Goal: Task Accomplishment & Management: Manage account settings

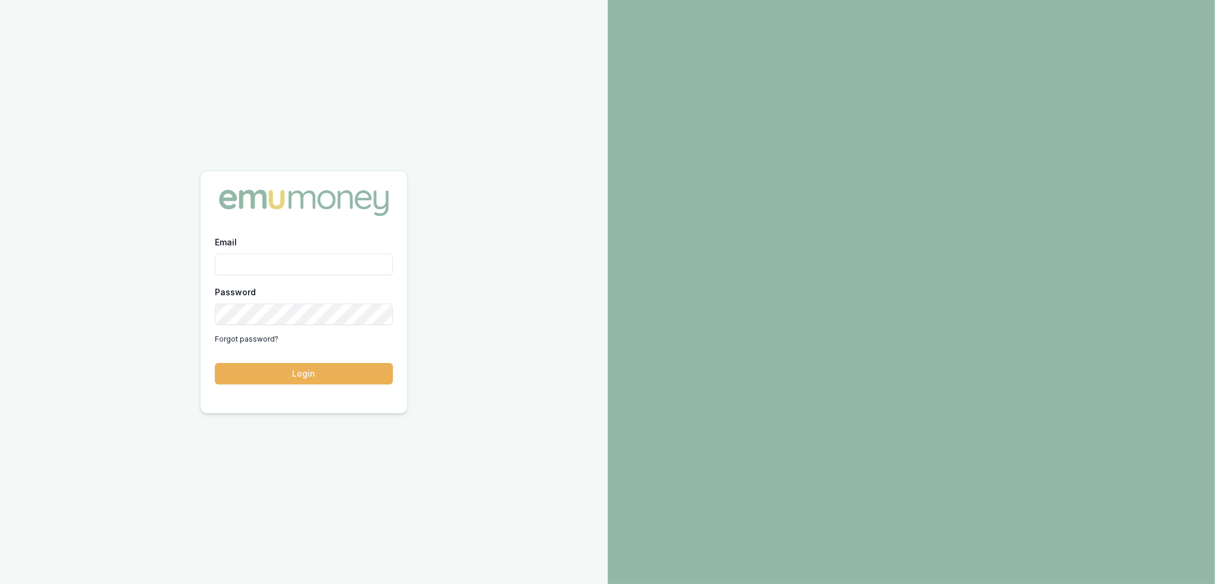
click at [246, 264] on input "Email" at bounding box center [304, 264] width 178 height 21
type input "robyn.adams@emumoney.com.au"
click at [312, 366] on button "Login" at bounding box center [304, 373] width 178 height 21
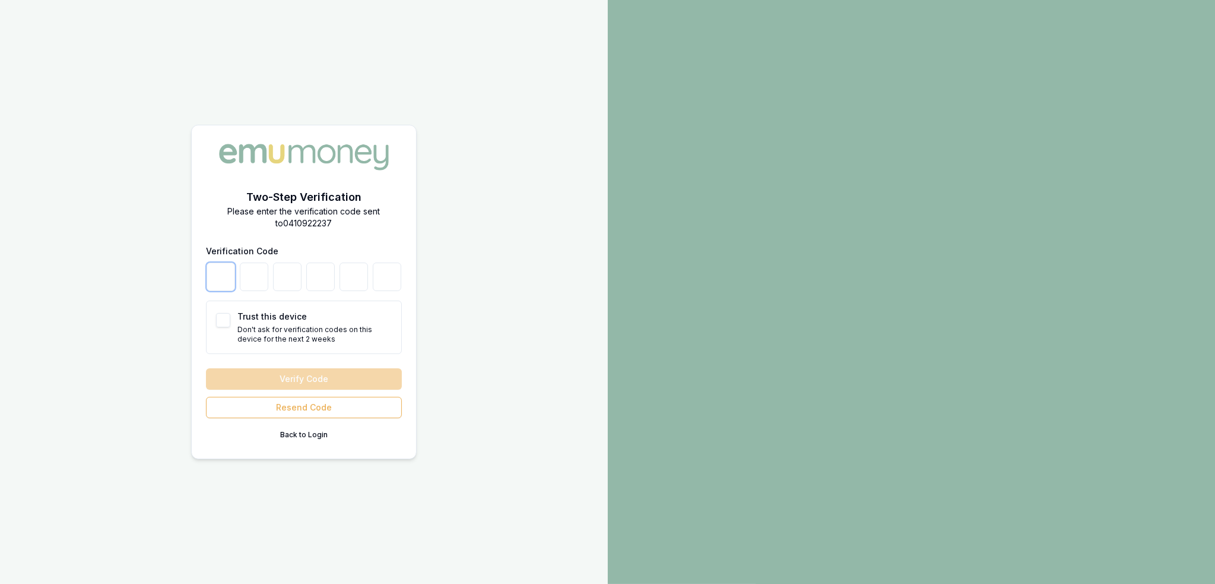
click at [226, 281] on input "number" at bounding box center [221, 276] width 28 height 28
type input "0"
type input "7"
type input "6"
type input "4"
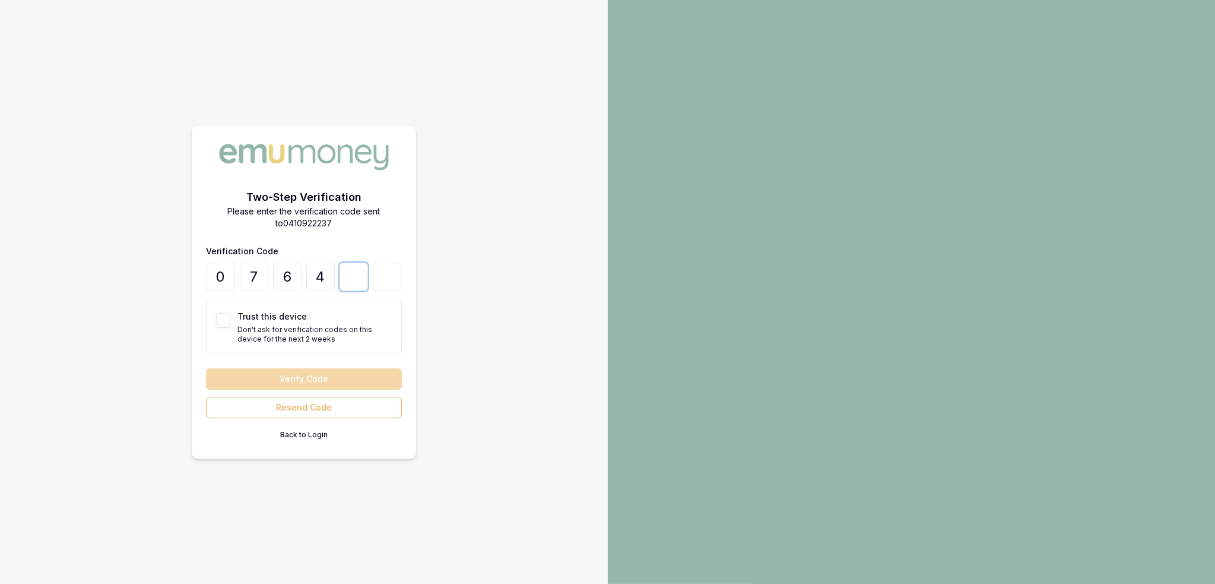
type input "6"
type input "1"
click at [218, 319] on button "Trust this device" at bounding box center [223, 320] width 14 height 14
checkbox input "true"
click at [253, 376] on button "Verify Code" at bounding box center [304, 378] width 196 height 21
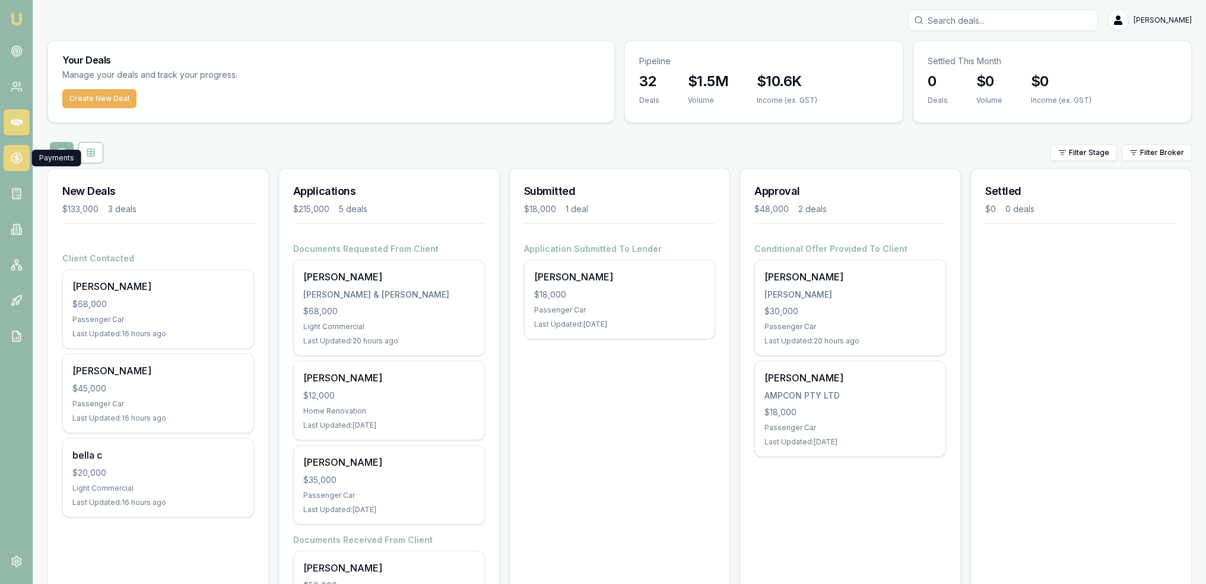
click at [15, 160] on icon at bounding box center [16, 158] width 4 height 4
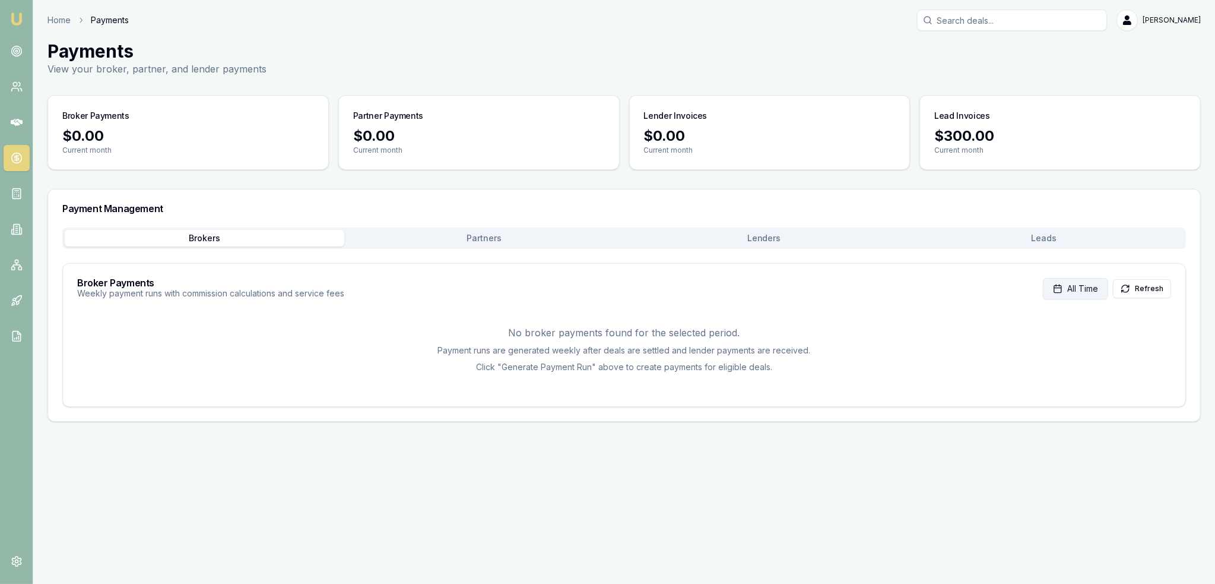
click at [1076, 288] on span "All Time" at bounding box center [1083, 289] width 31 height 12
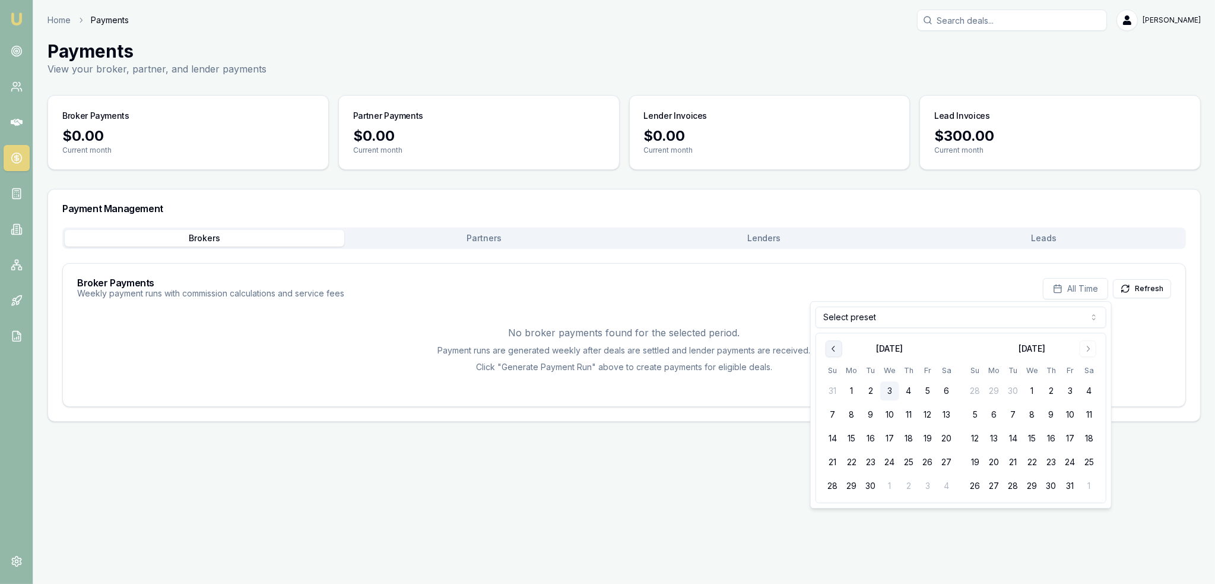
click at [831, 348] on icon "Go to previous month" at bounding box center [833, 348] width 9 height 9
click at [933, 389] on button "1" at bounding box center [928, 390] width 19 height 19
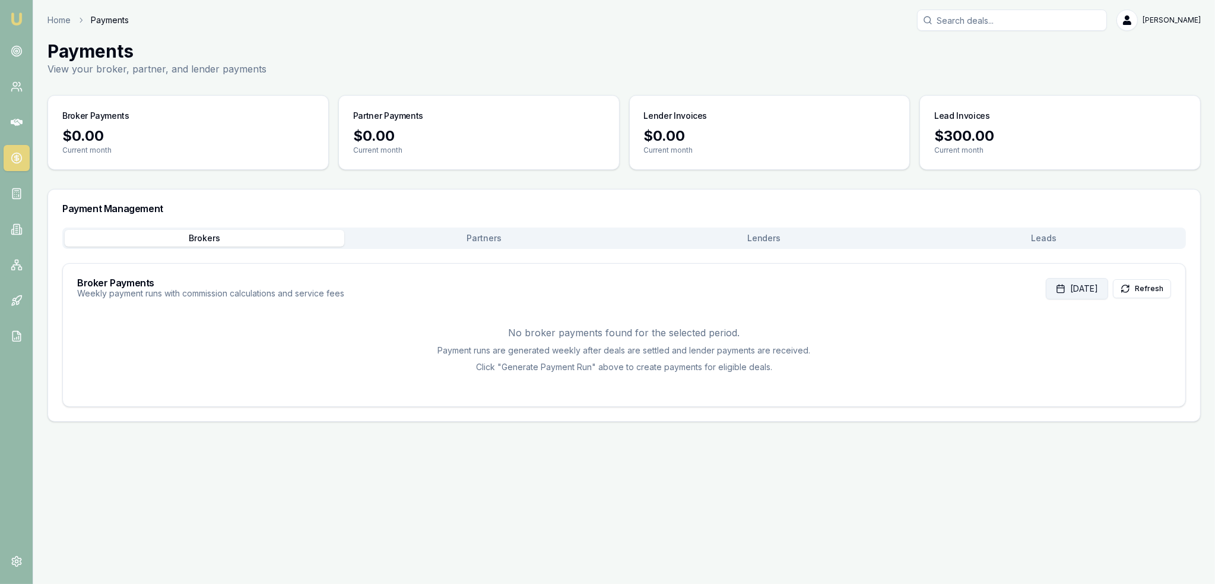
click at [1072, 289] on button "Aug 01, 2025" at bounding box center [1077, 288] width 62 height 21
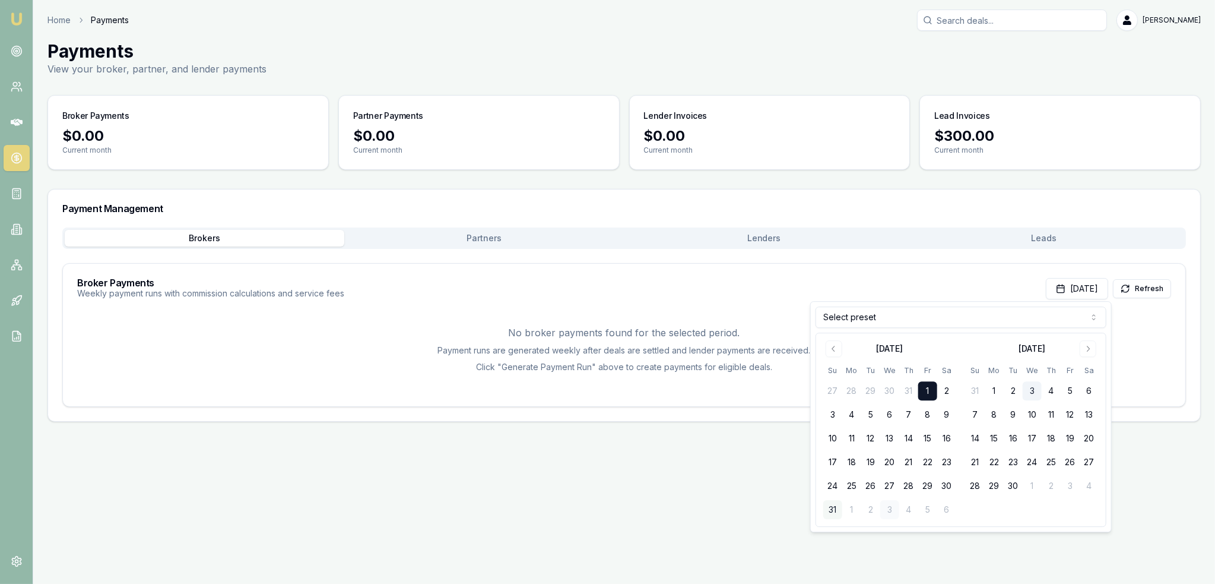
click at [832, 508] on button "31" at bounding box center [833, 509] width 19 height 19
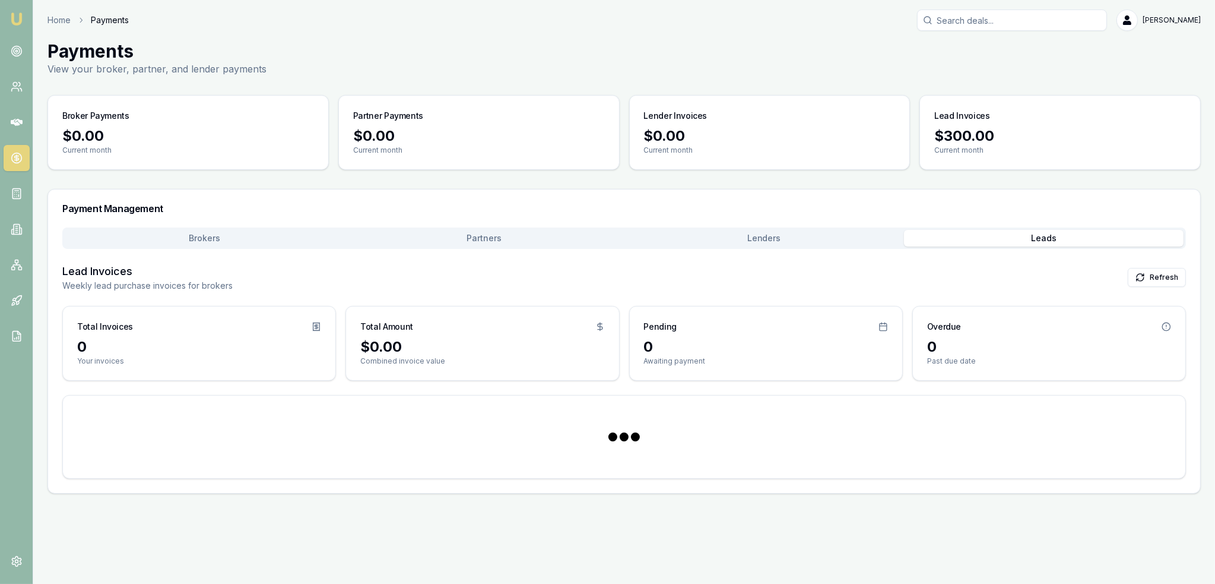
click at [1050, 237] on button "Leads" at bounding box center [1044, 238] width 280 height 17
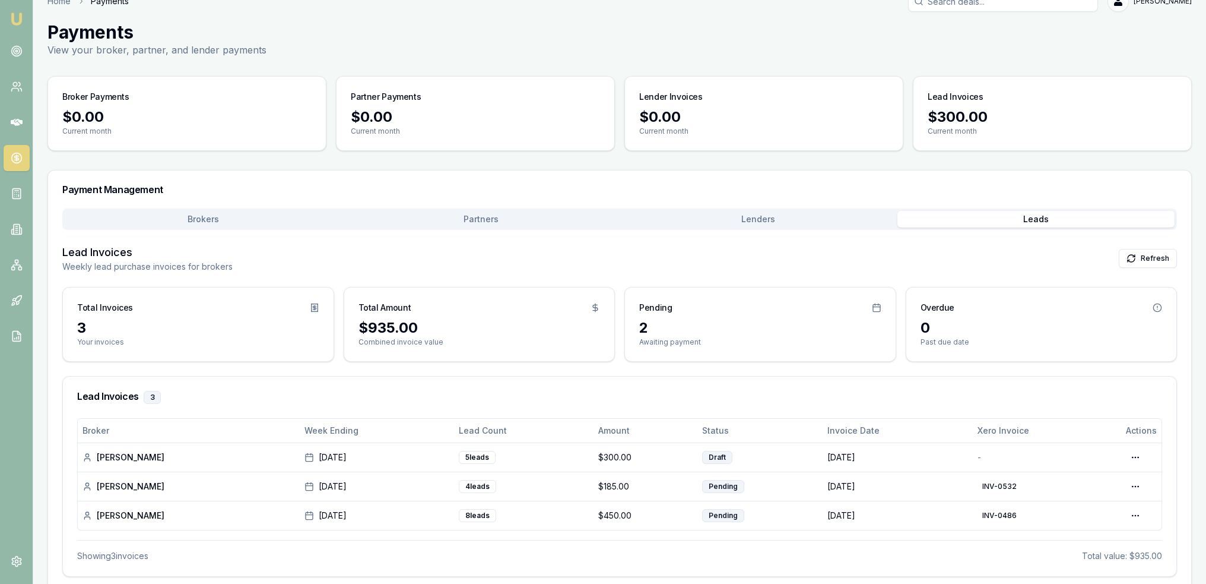
scroll to position [34, 0]
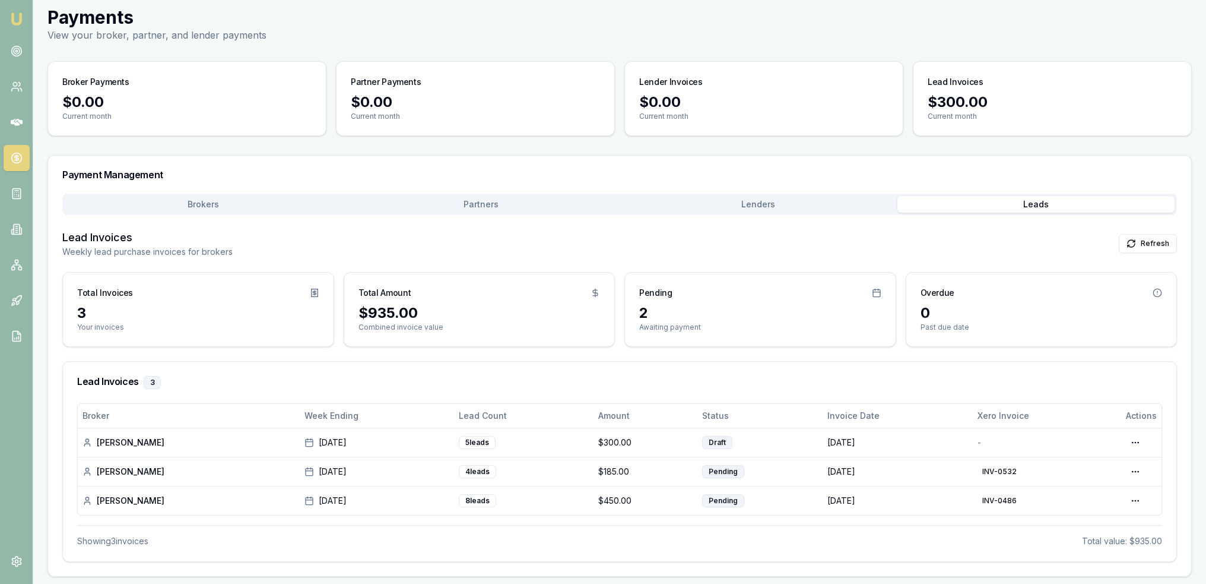
click at [480, 205] on div "Payment Management Brokers Partners Lenders Leads Lead Invoices Weekly lead pur…" at bounding box center [619, 366] width 1145 height 422
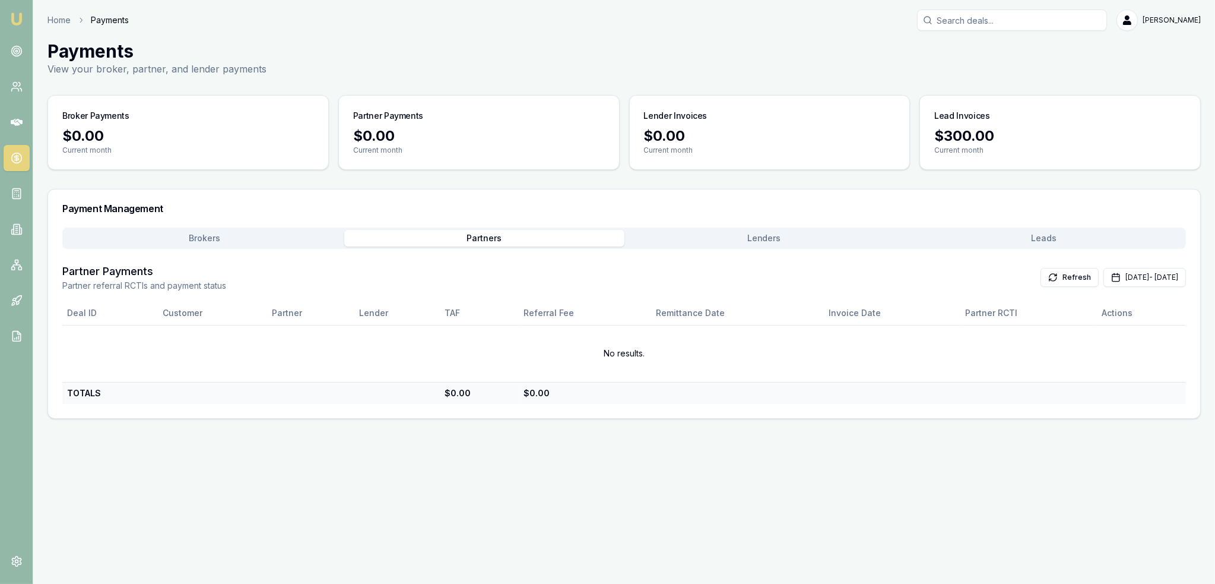
click at [249, 236] on button "Brokers" at bounding box center [205, 238] width 280 height 17
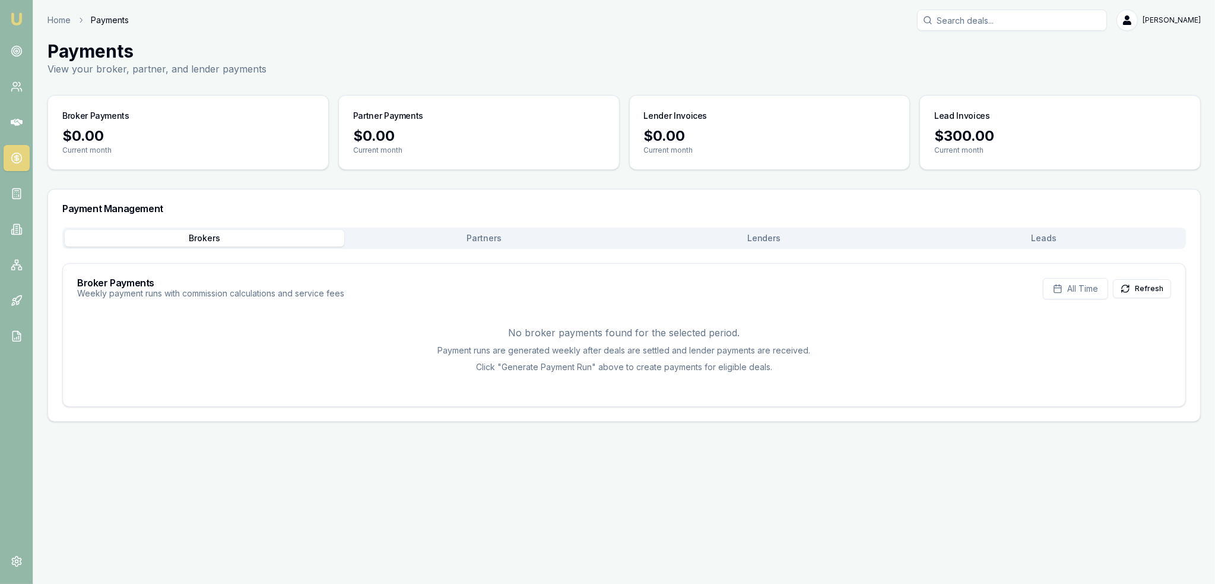
click at [525, 237] on button "Partners" at bounding box center [484, 238] width 280 height 17
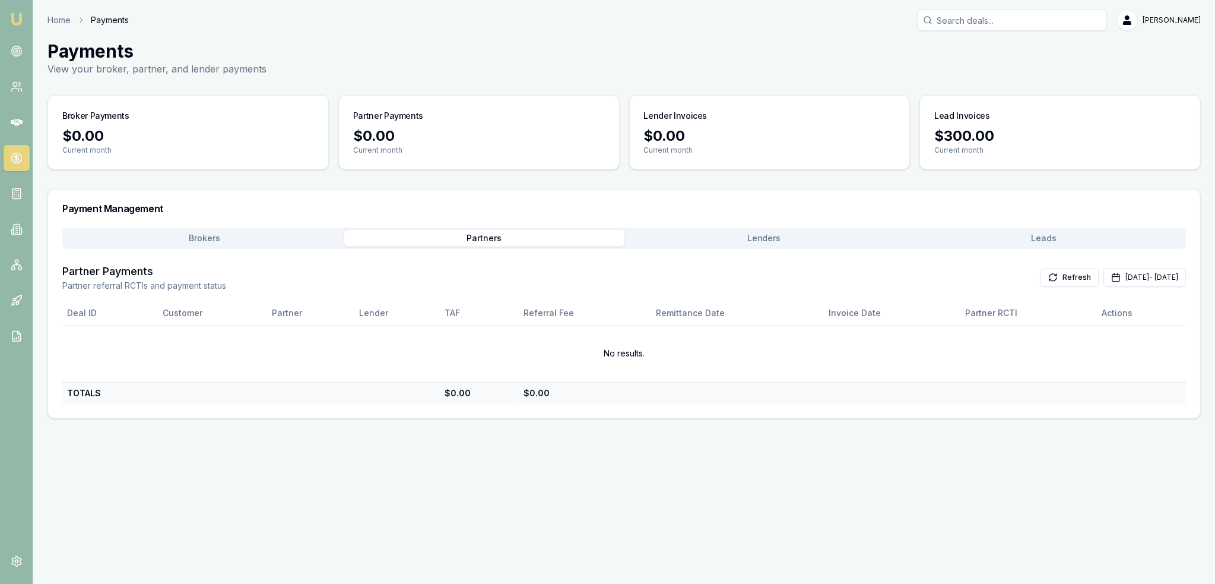
click at [1043, 238] on button "Leads" at bounding box center [1044, 238] width 280 height 17
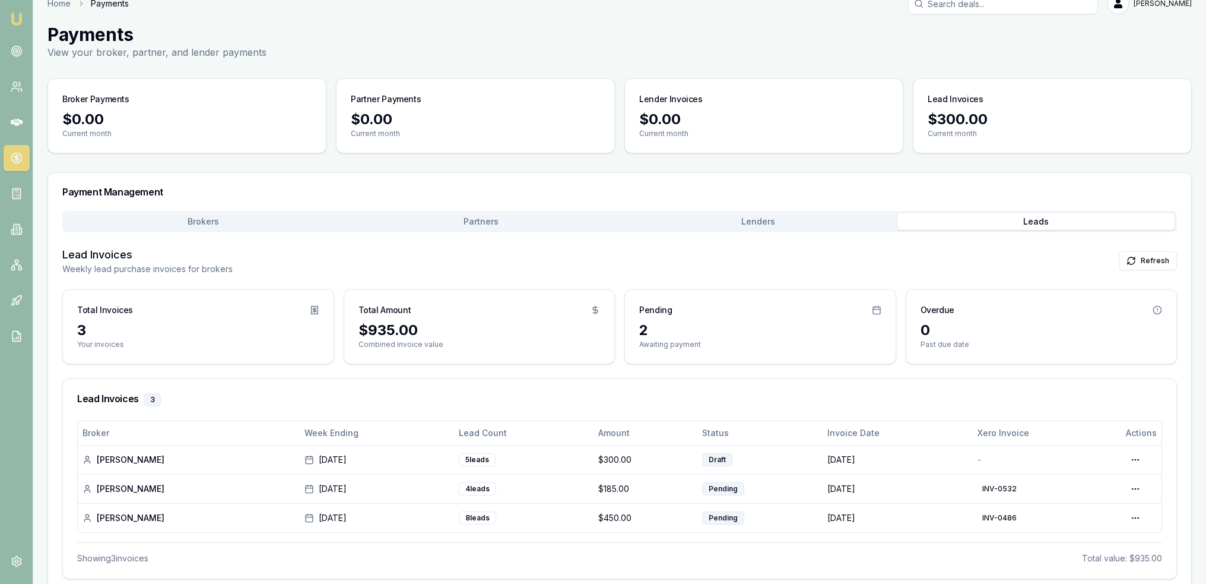
scroll to position [34, 0]
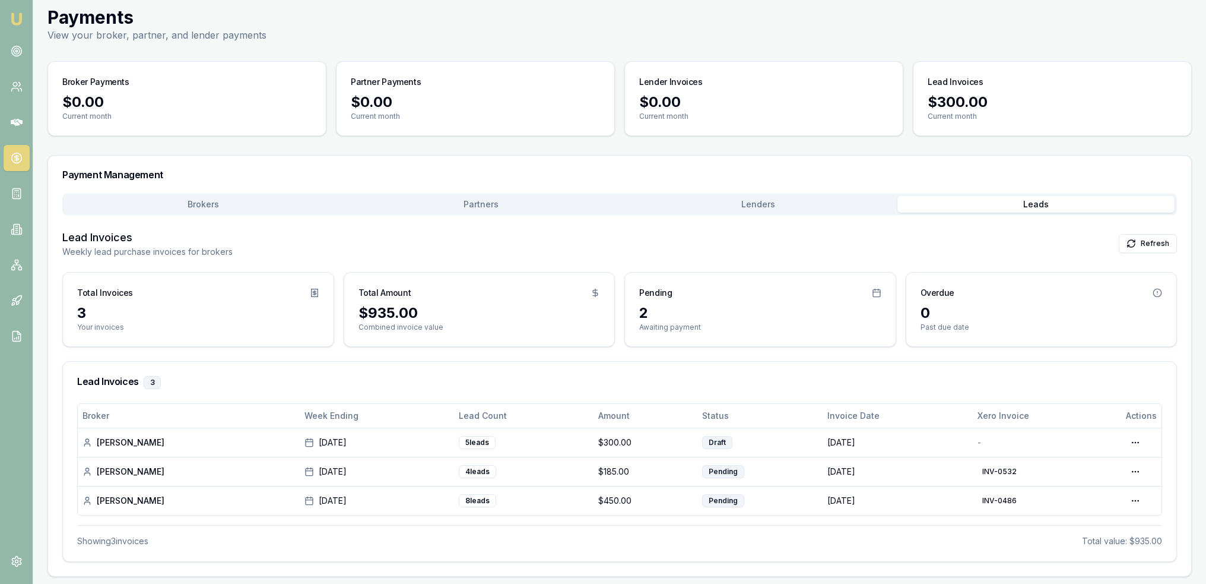
click at [15, 20] on img at bounding box center [16, 19] width 14 height 14
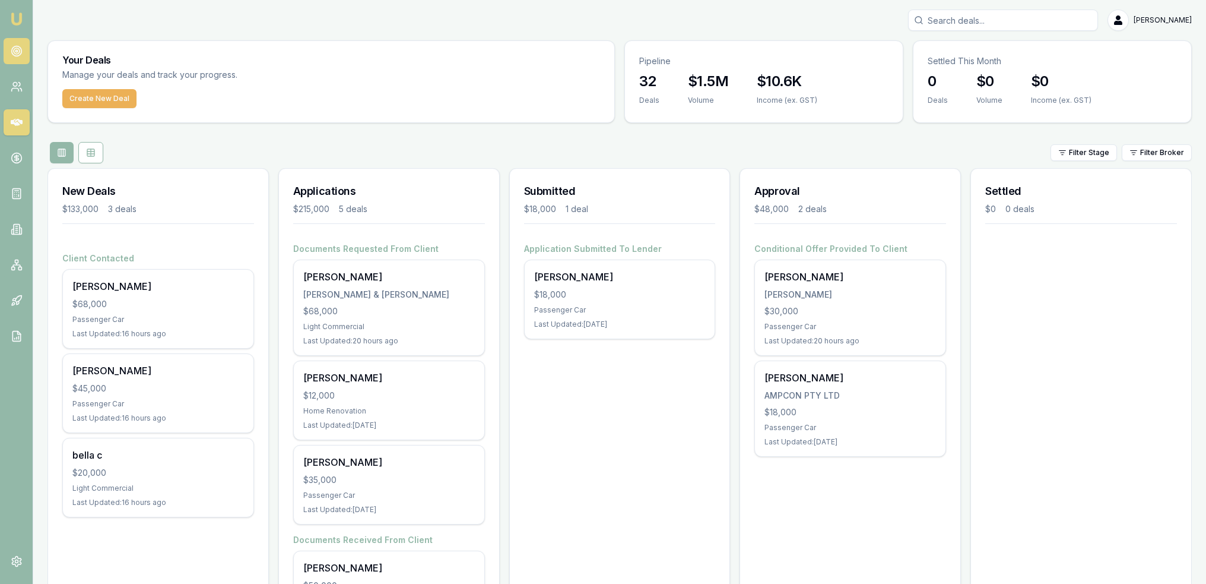
click at [17, 53] on circle at bounding box center [17, 51] width 6 height 6
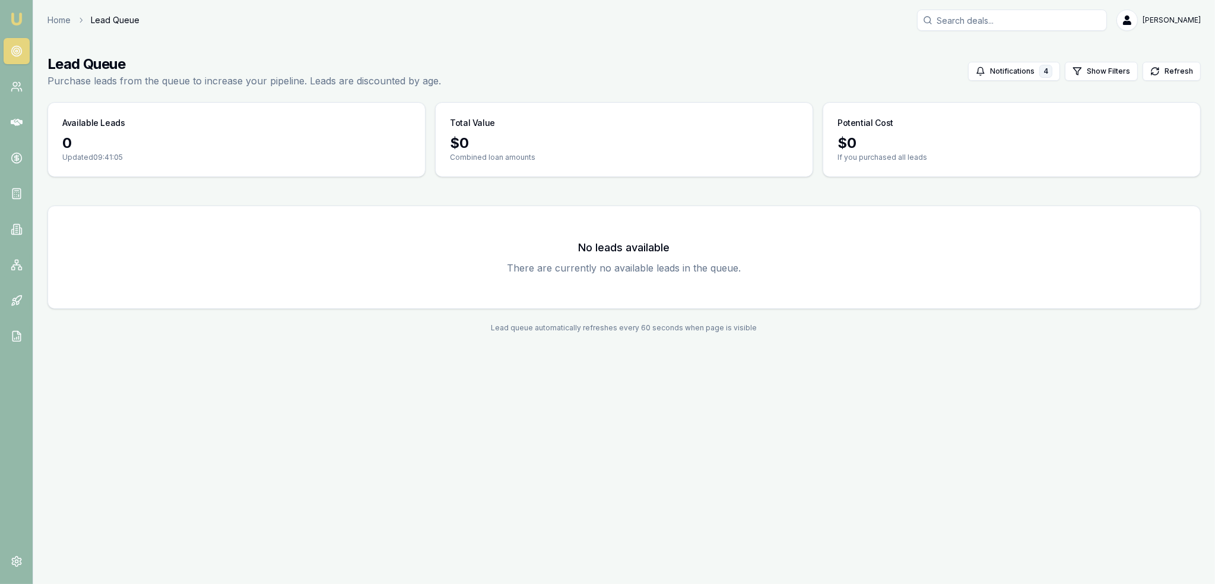
click at [7, 18] on link "Emu Broker" at bounding box center [16, 18] width 19 height 19
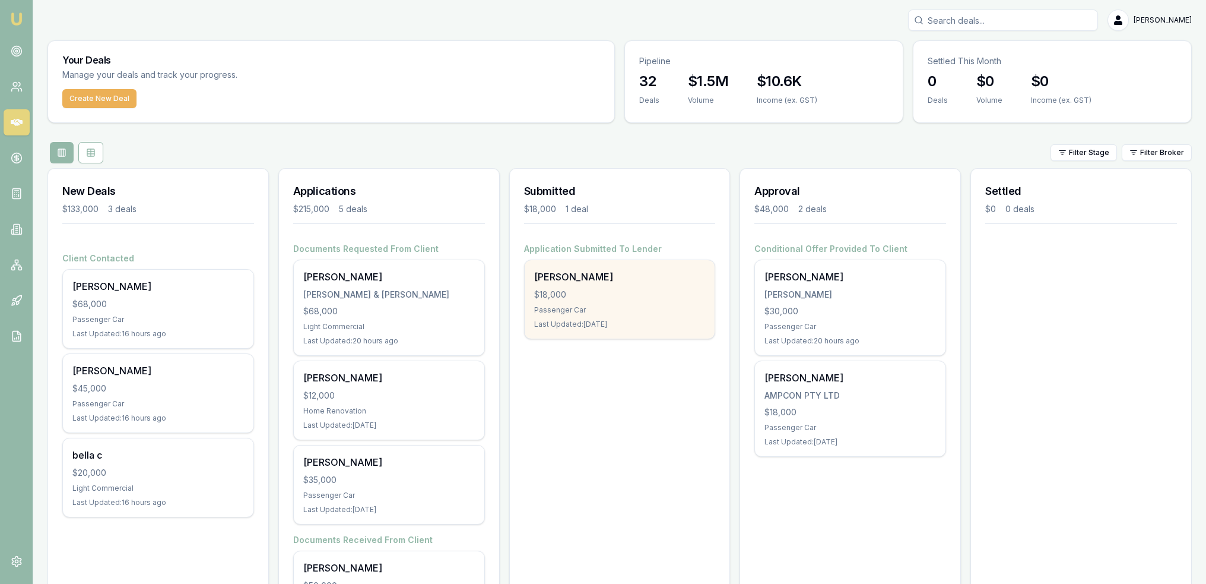
click at [555, 313] on div "Passenger Car" at bounding box center [620, 309] width 172 height 9
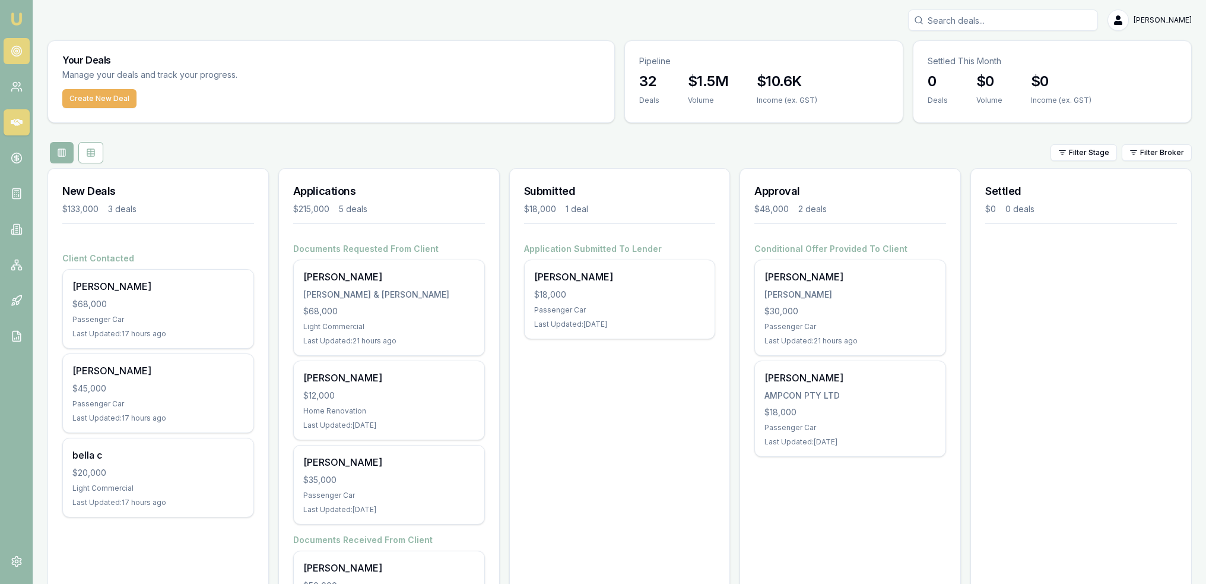
click at [19, 54] on icon at bounding box center [17, 51] width 12 height 12
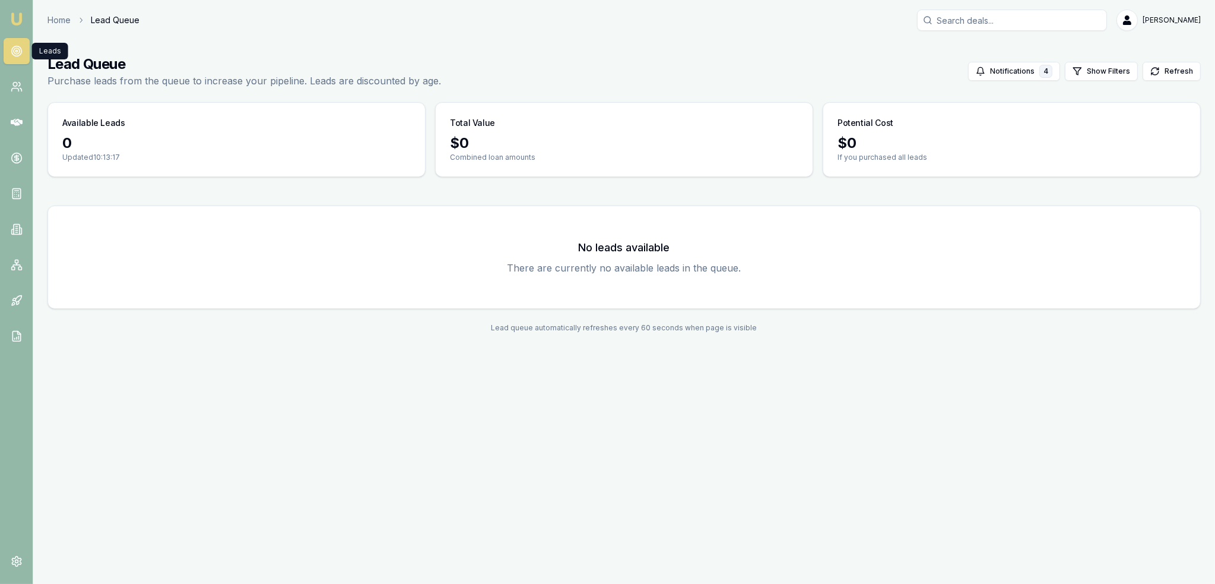
click at [23, 14] on img at bounding box center [16, 19] width 14 height 14
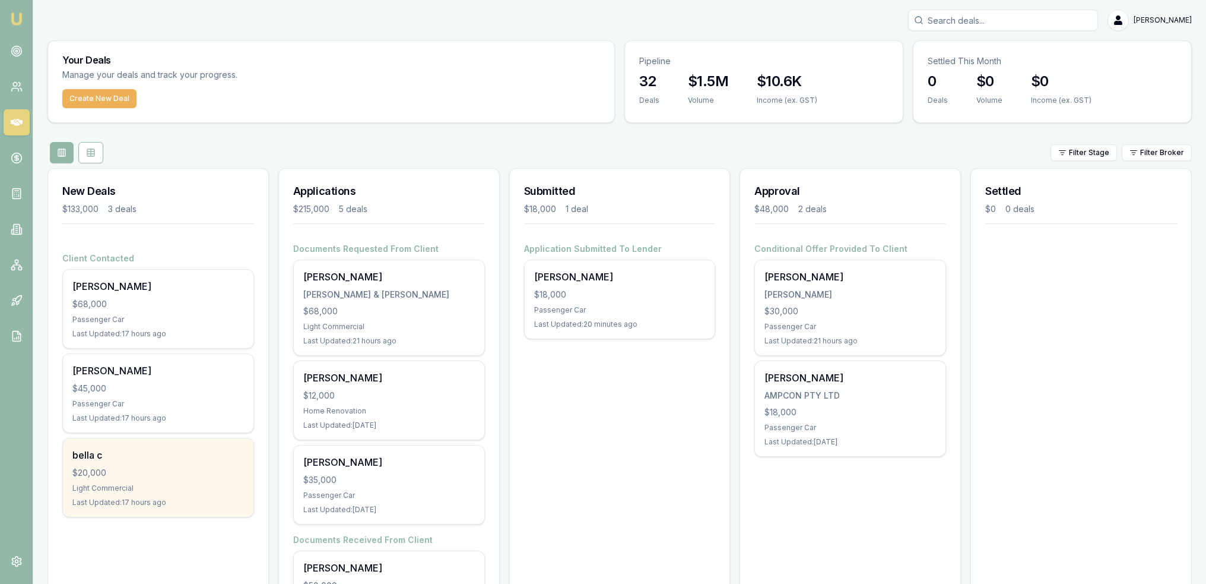
click at [173, 484] on div "Light Commercial" at bounding box center [158, 487] width 172 height 9
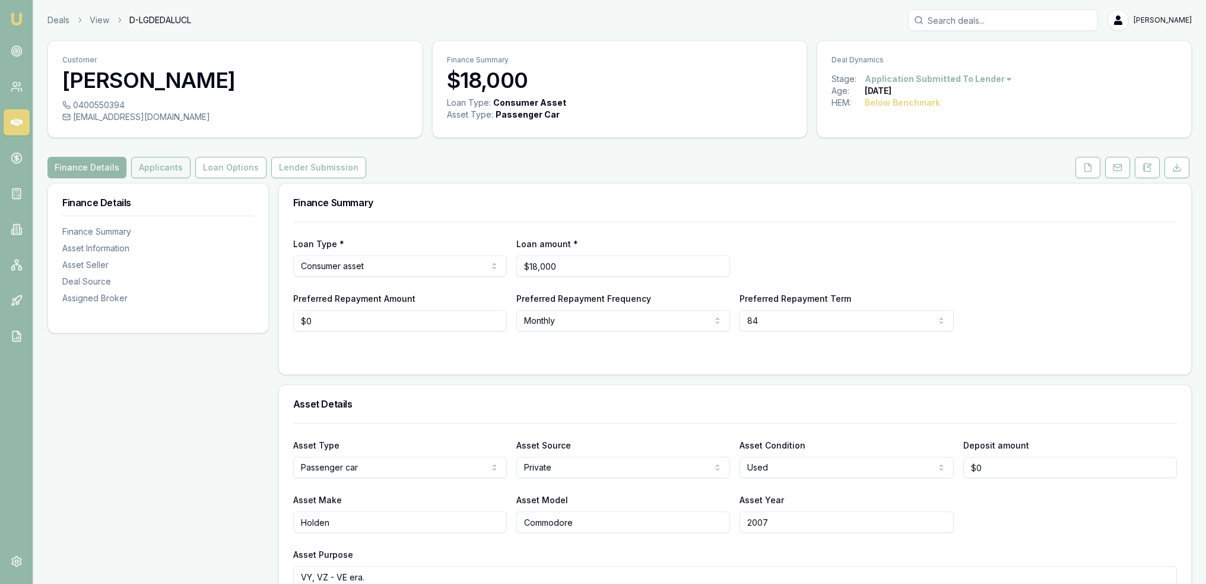
click at [135, 168] on button "Applicants" at bounding box center [160, 167] width 59 height 21
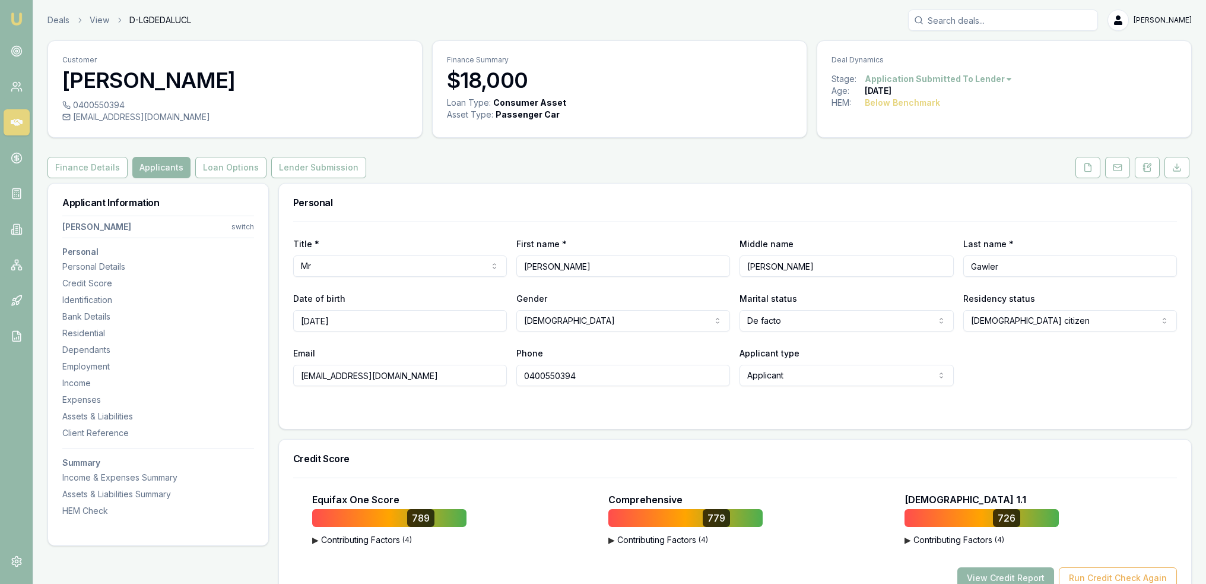
click at [247, 224] on html "Emu Broker Deals View D-LGDEDALUCL Robyn Adams Toggle Menu Customer Stephen Gaw…" at bounding box center [603, 292] width 1206 height 584
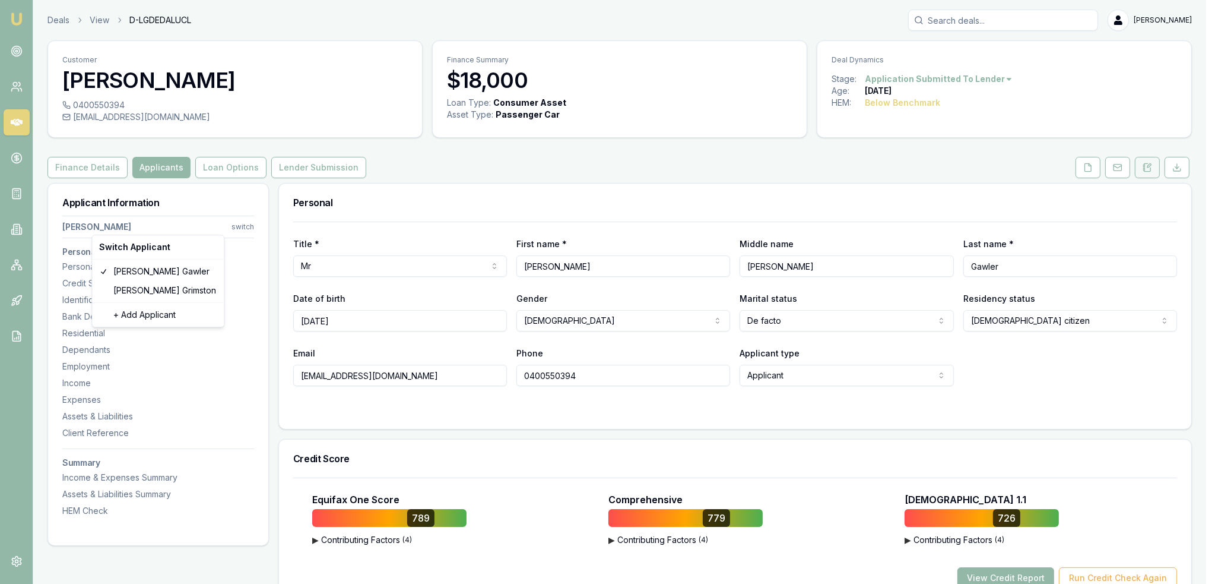
click at [1148, 170] on html "Emu Broker Deals View D-LGDEDALUCL Robyn Adams Toggle Menu Customer Stephen Gaw…" at bounding box center [607, 292] width 1215 height 584
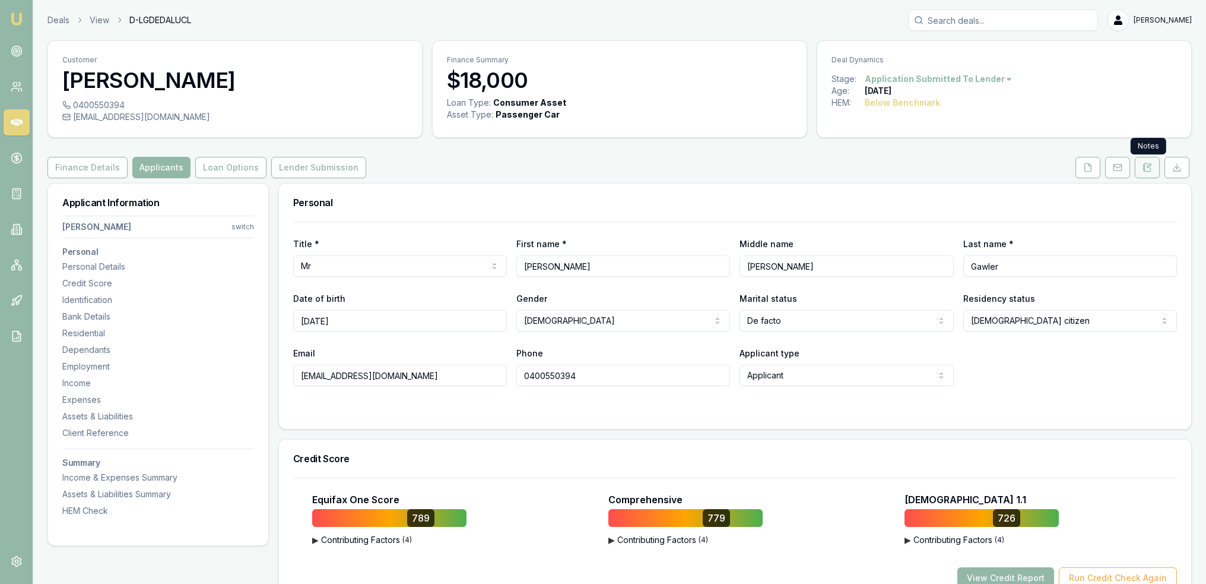
click at [1148, 170] on icon at bounding box center [1147, 167] width 9 height 9
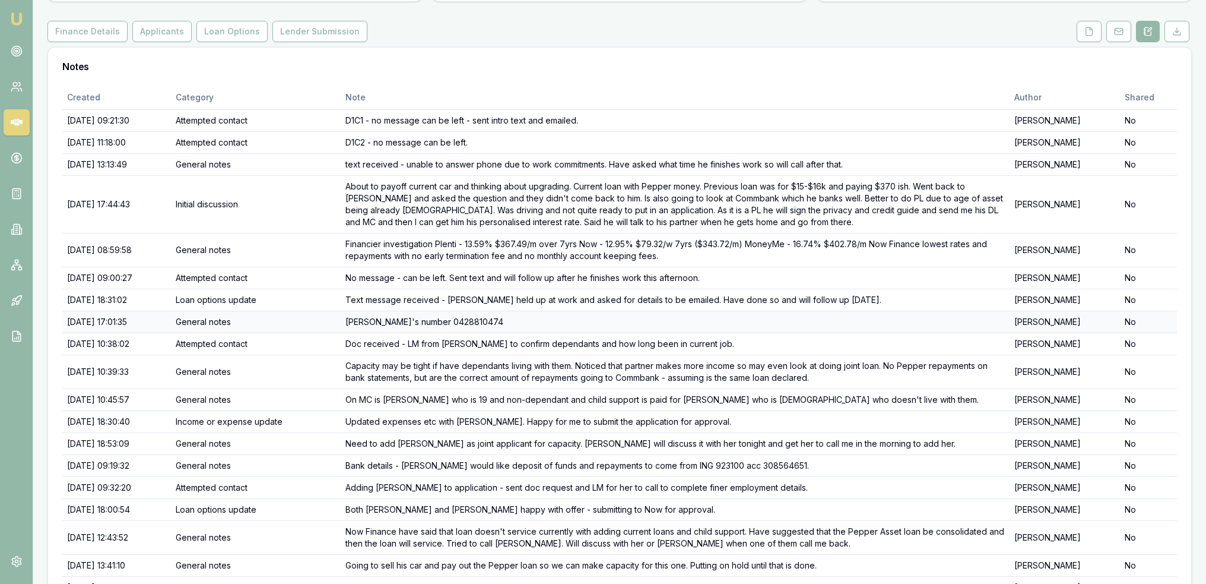
scroll to position [224, 0]
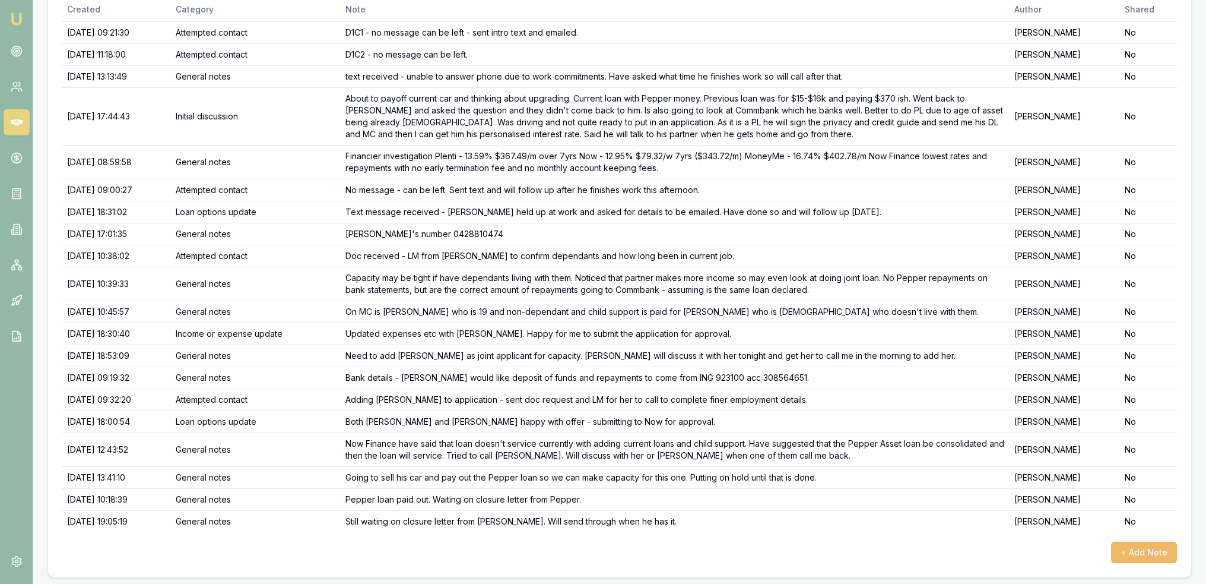
click at [1141, 550] on button "+ Add Note" at bounding box center [1144, 551] width 66 height 21
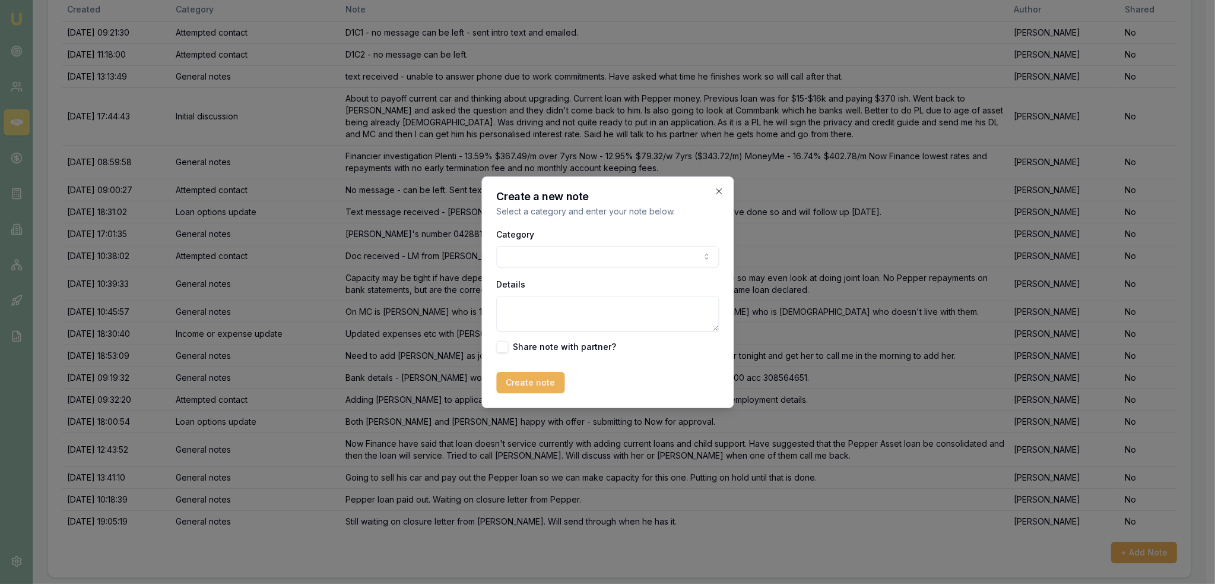
click at [554, 259] on body "Emu Broker Deals View D-LGDEDALUCL Robyn Adams Toggle Menu Customer Stephen Gaw…" at bounding box center [603, 68] width 1206 height 584
click at [533, 310] on textarea "Details" at bounding box center [603, 314] width 223 height 36
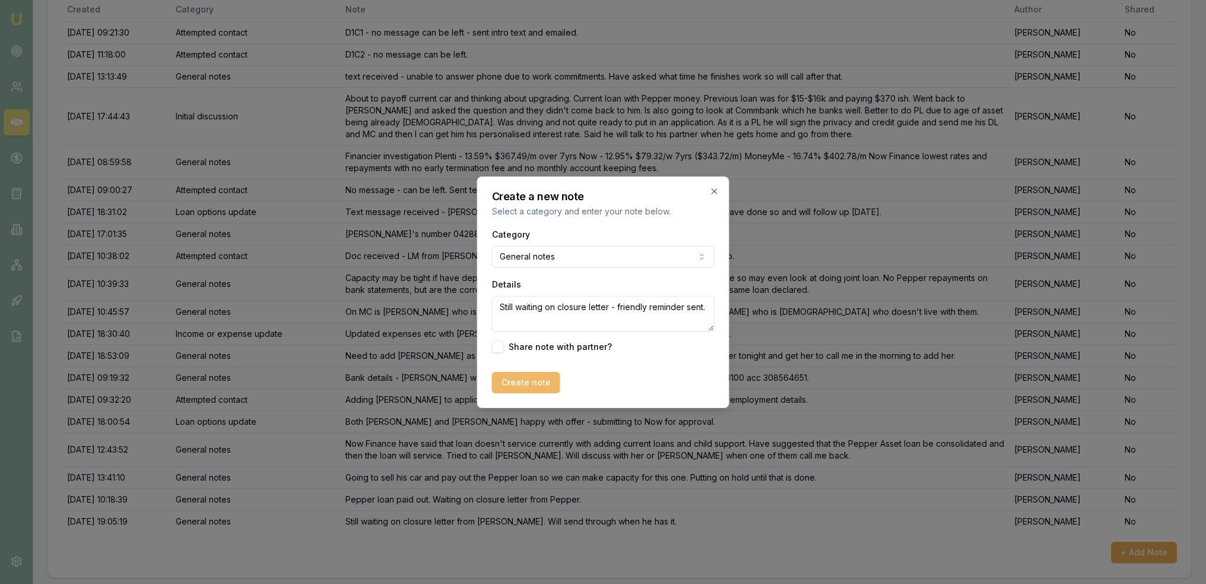
type textarea "Still waiting on closure letter - friendly reminder sent."
drag, startPoint x: 519, startPoint y: 379, endPoint x: 719, endPoint y: 395, distance: 200.7
click at [519, 379] on button "Create note" at bounding box center [526, 382] width 68 height 21
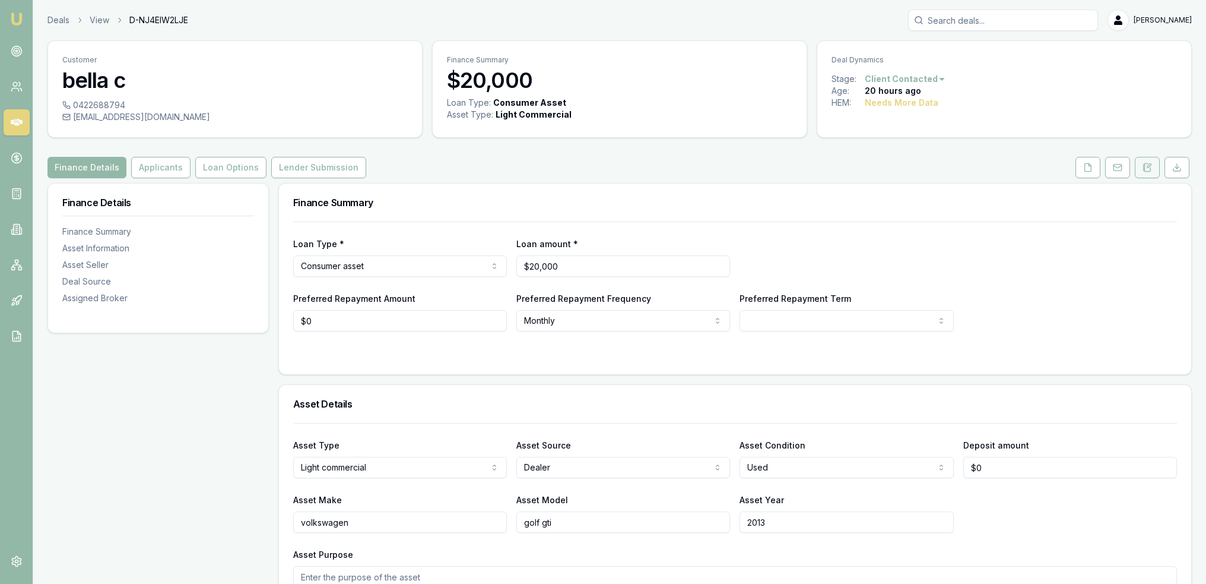
click at [1157, 157] on button at bounding box center [1147, 167] width 25 height 21
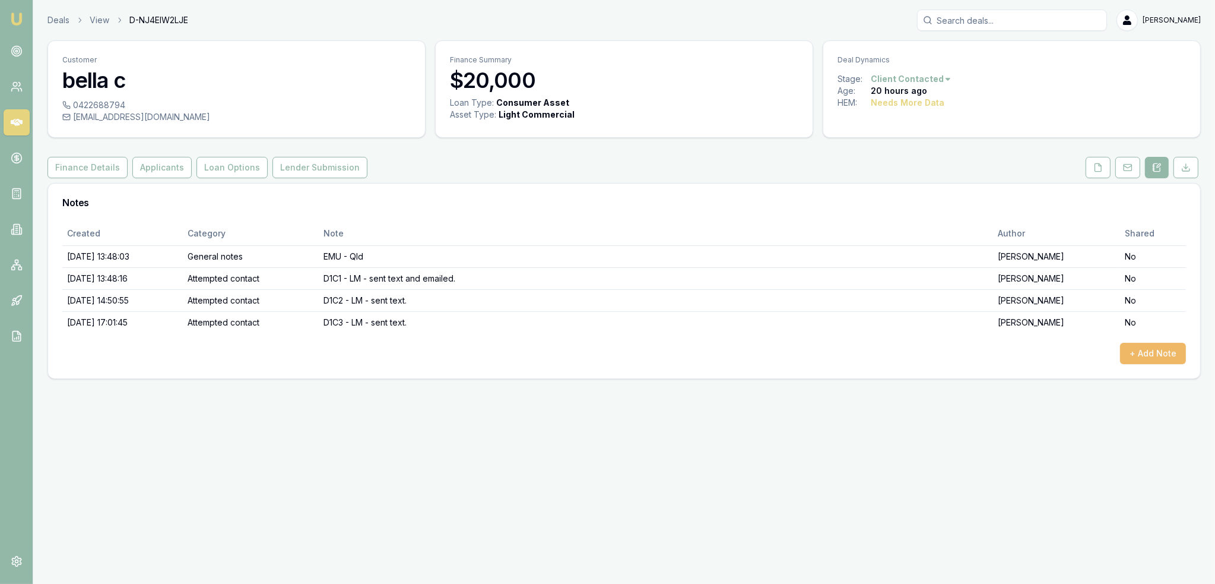
click at [1138, 349] on button "+ Add Note" at bounding box center [1153, 353] width 66 height 21
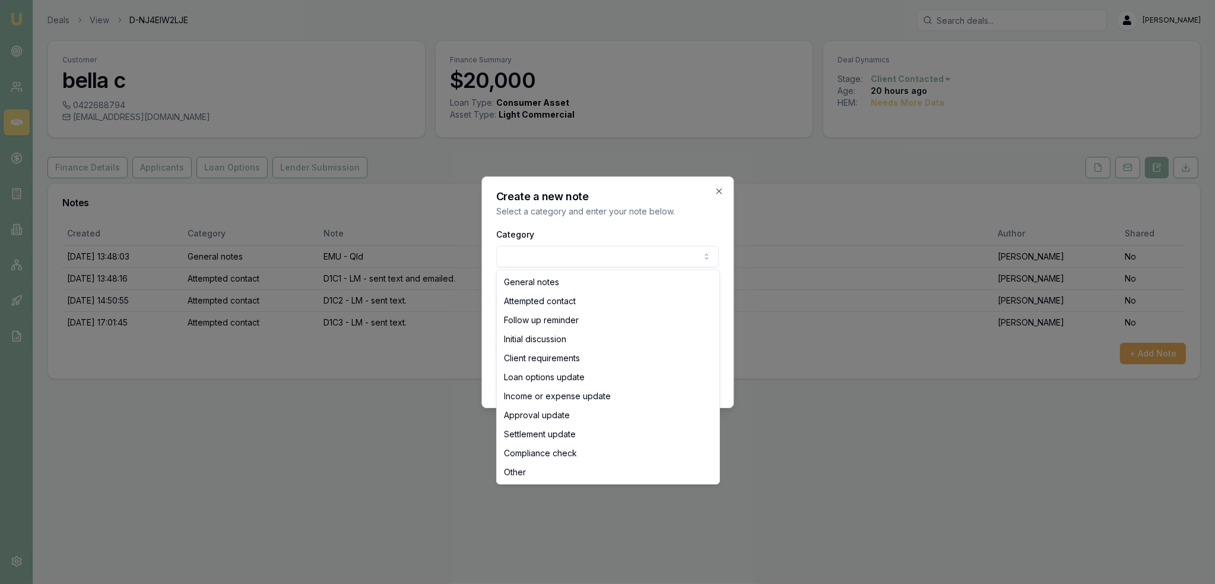
click at [606, 251] on body "Emu Broker Deals View D-NJ4EIW2LJE [PERSON_NAME] Toggle Menu Customer bella c 0…" at bounding box center [607, 292] width 1215 height 584
select select "ATTEMPTED_CONTACT"
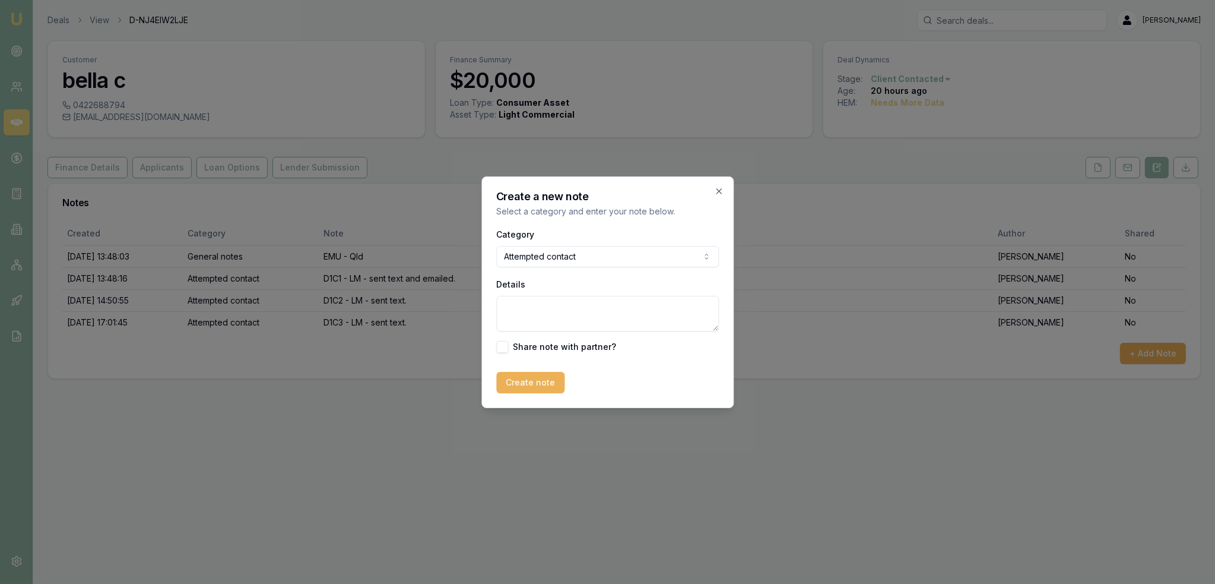
click at [560, 306] on textarea "Details" at bounding box center [607, 314] width 223 height 36
type textarea "D2C1 - [PERSON_NAME] - sent text and emailed."
drag, startPoint x: 539, startPoint y: 379, endPoint x: 924, endPoint y: 251, distance: 406.7
click at [538, 379] on button "Create note" at bounding box center [530, 382] width 68 height 21
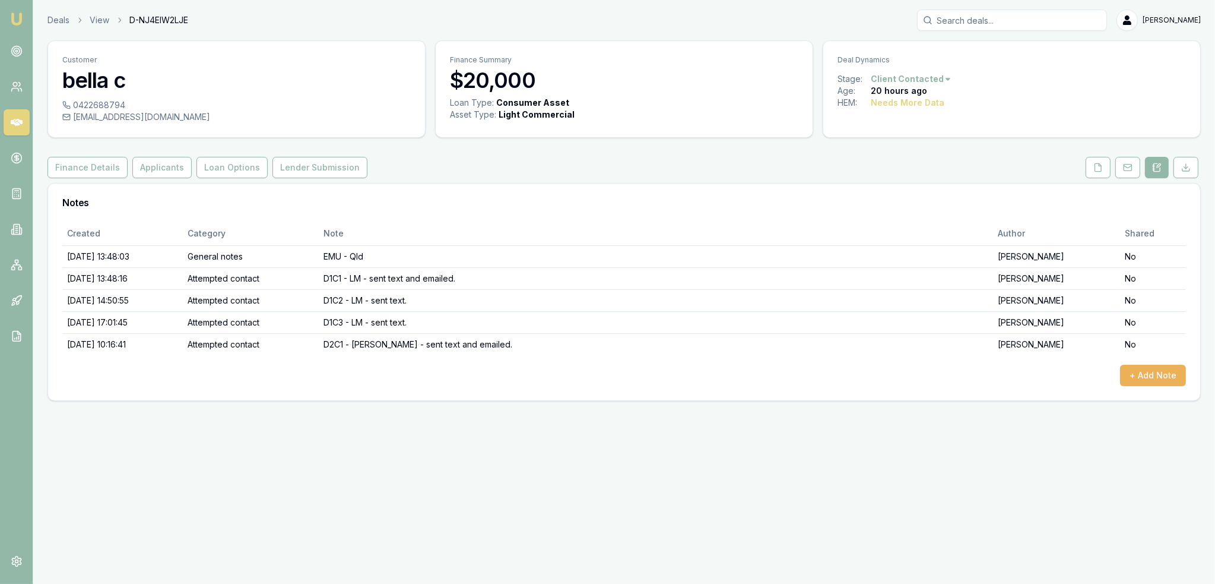
click at [14, 18] on img at bounding box center [16, 19] width 14 height 14
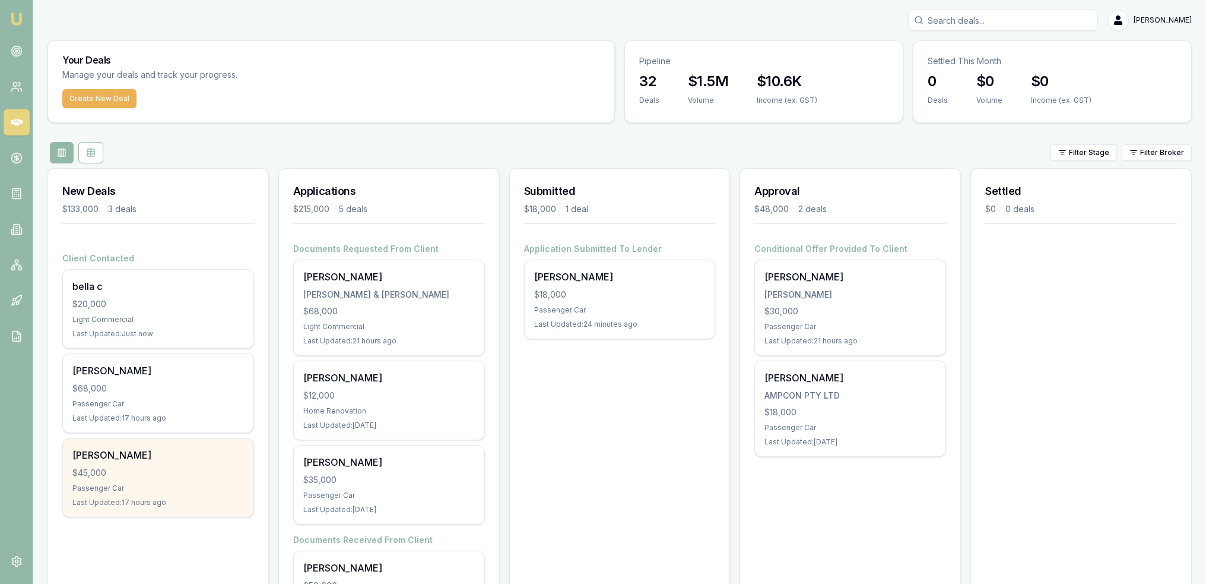
click at [181, 484] on div "Passenger Car" at bounding box center [158, 487] width 172 height 9
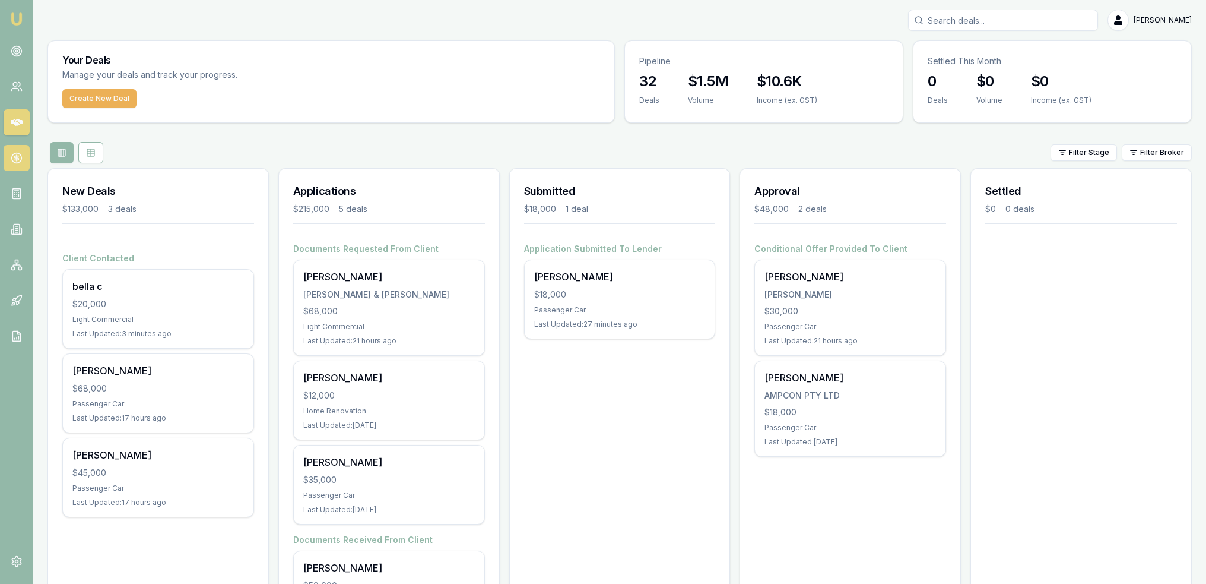
click at [17, 159] on icon at bounding box center [16, 158] width 4 height 4
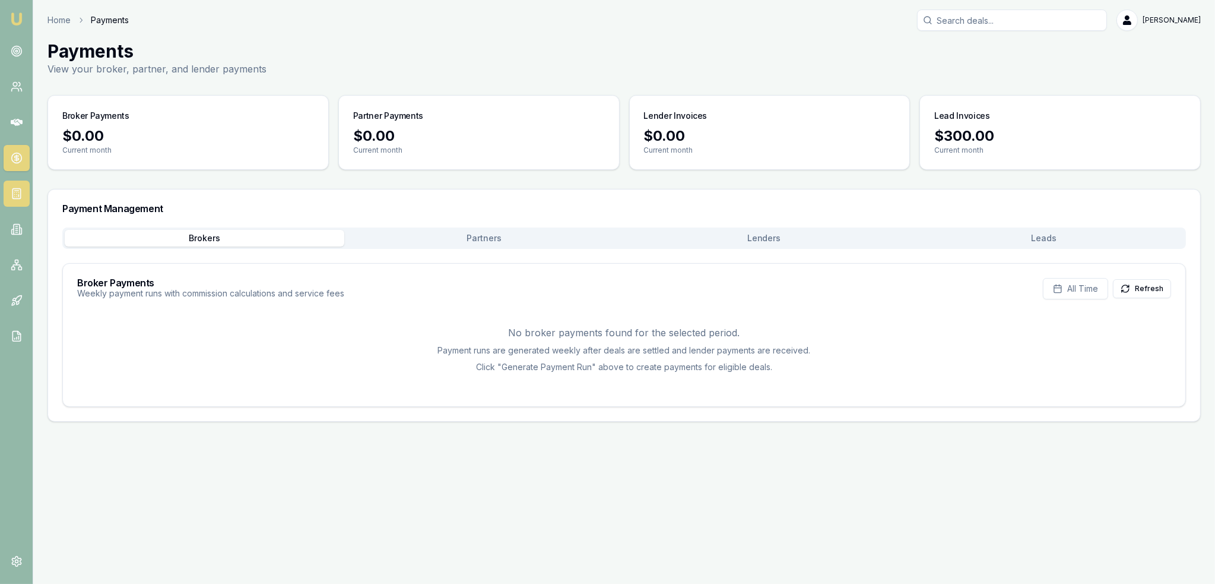
click at [15, 202] on link at bounding box center [17, 193] width 26 height 26
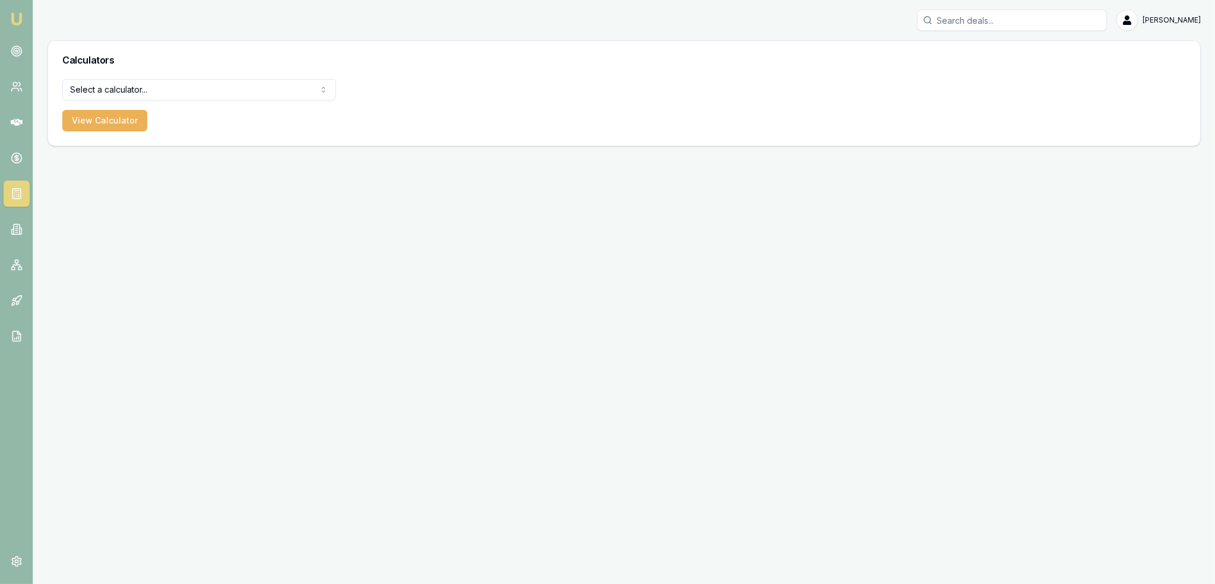
click at [135, 87] on html "Emu Broker Robyn Adams Toggle Menu Calculators Select a calculator... Finance Q…" at bounding box center [607, 292] width 1215 height 584
click at [119, 112] on button "View Calculator" at bounding box center [104, 120] width 85 height 21
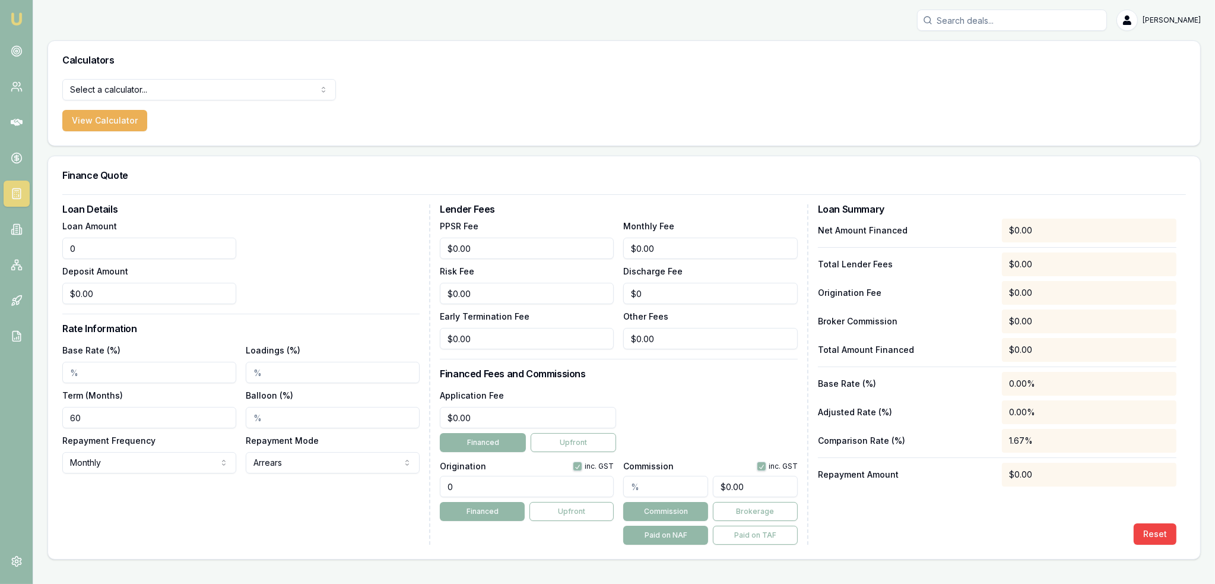
drag, startPoint x: 121, startPoint y: 249, endPoint x: 34, endPoint y: 249, distance: 87.3
click at [34, 249] on main "Calculators Select a calculator... Finance Quote Lender Match Payslip Calculato…" at bounding box center [624, 299] width 1182 height 519
type input "$69,500.00"
click at [126, 291] on input "0" at bounding box center [149, 293] width 174 height 21
type input "$0.00"
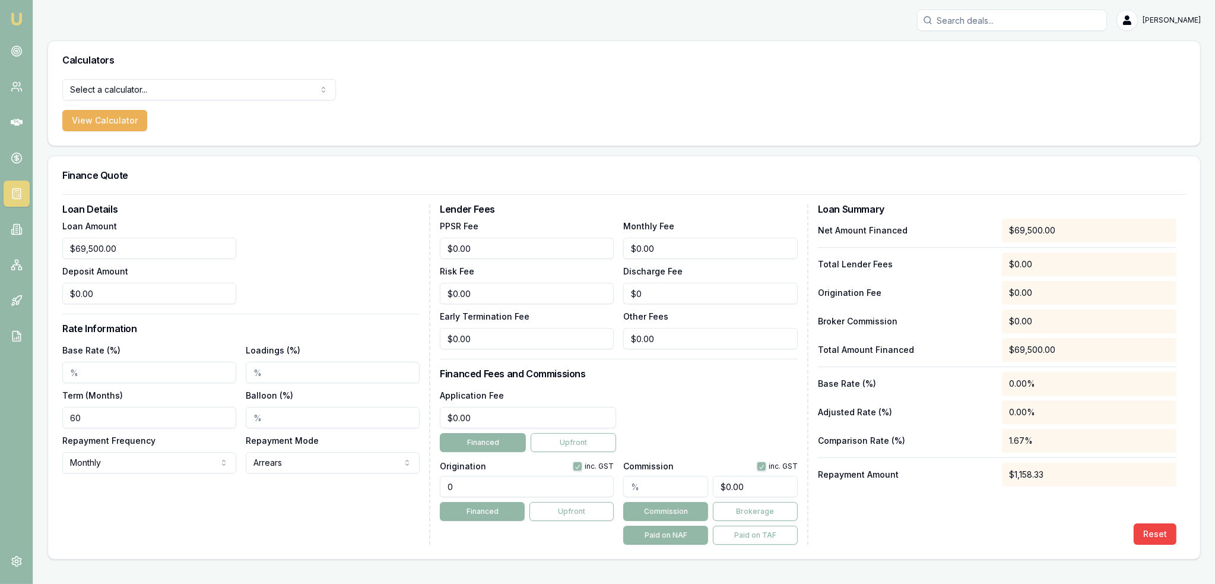
click at [108, 373] on input "Base Rate (%)" at bounding box center [149, 372] width 174 height 21
type input "5.85%"
click at [94, 420] on input "60" at bounding box center [149, 417] width 174 height 21
drag, startPoint x: 493, startPoint y: 243, endPoint x: 397, endPoint y: 249, distance: 96.9
click at [397, 249] on div "Loan Details Loan Amount $69,500.00 Deposit Amount $0.00 Rate Information Base …" at bounding box center [624, 374] width 1124 height 340
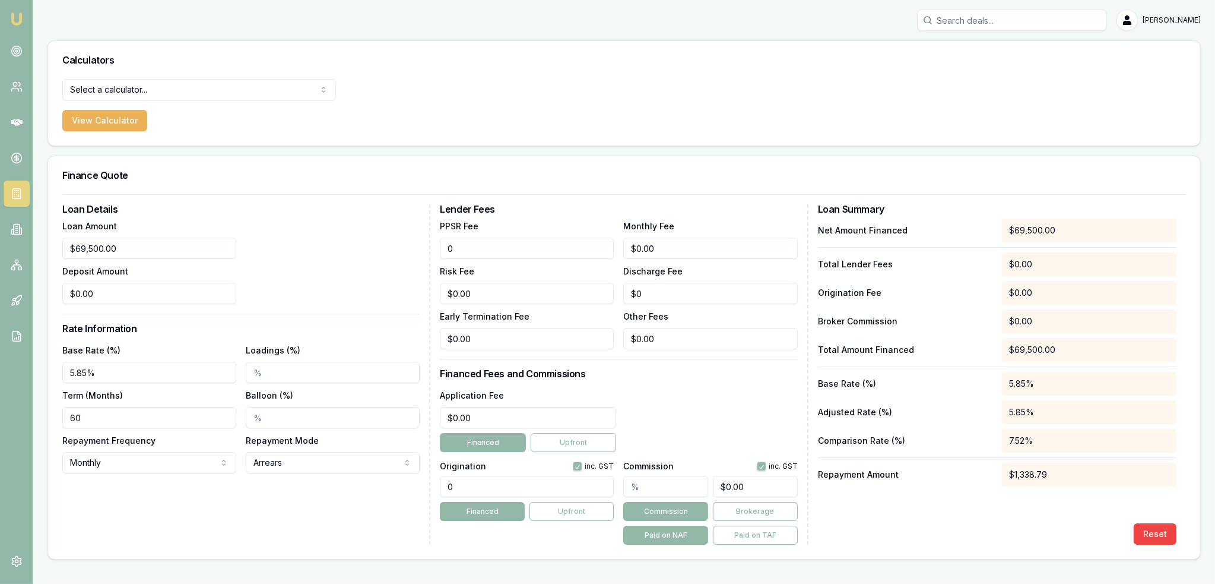
type input "$0.00"
drag, startPoint x: 434, startPoint y: 420, endPoint x: 427, endPoint y: 420, distance: 6.6
click at [427, 420] on div "Loan Details Loan Amount $69,500.00 Deposit Amount $0.00 Rate Information Base …" at bounding box center [624, 374] width 1124 height 340
type input "$595.00"
drag, startPoint x: 473, startPoint y: 486, endPoint x: 415, endPoint y: 490, distance: 57.7
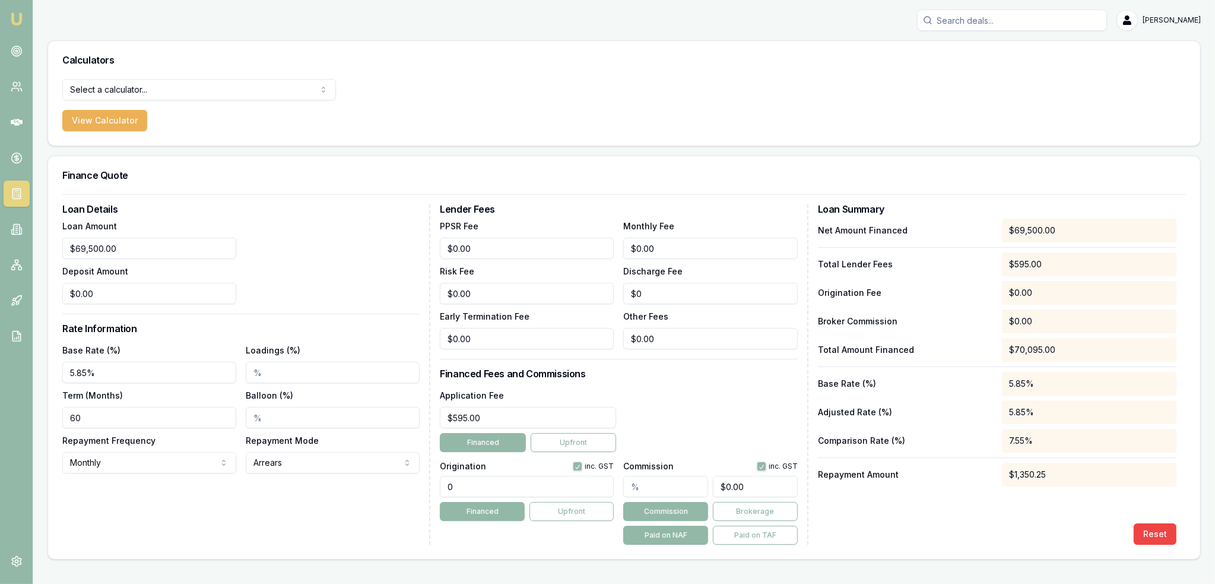
click at [415, 490] on div "Loan Details Loan Amount $69,500.00 Deposit Amount $0.00 Rate Information Base …" at bounding box center [624, 374] width 1124 height 340
type input "1950.00"
click at [625, 484] on input "text" at bounding box center [665, 486] width 85 height 21
type input "0"
click at [486, 251] on input "0" at bounding box center [527, 247] width 174 height 21
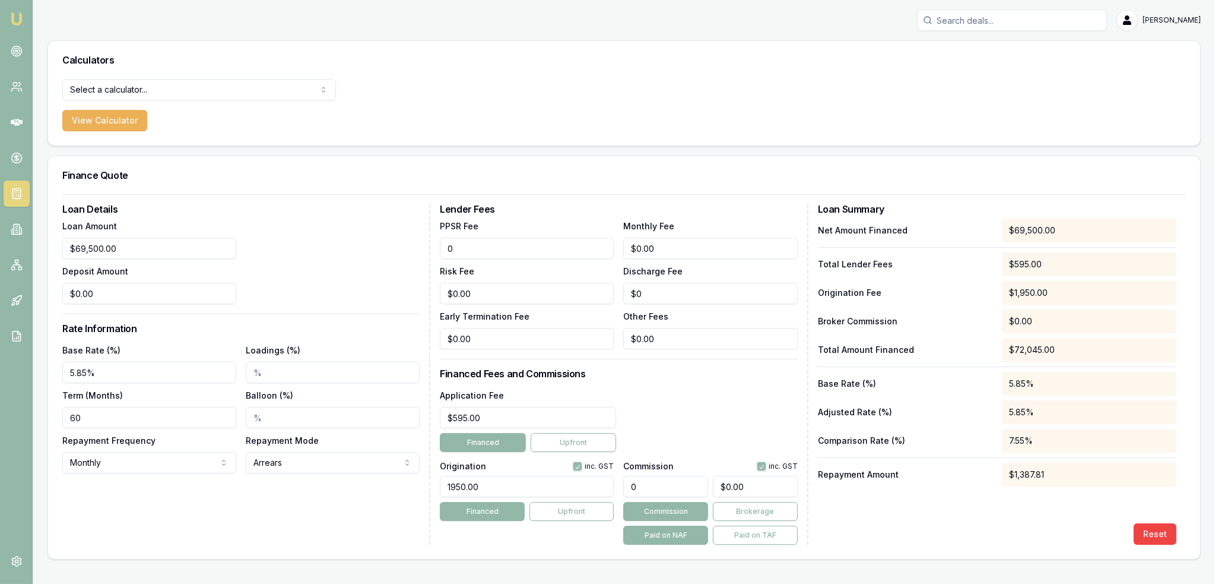
type input "$0.00"
type input "0"
click at [482, 290] on input "0" at bounding box center [527, 293] width 174 height 21
type input "0"
type input "$0.00"
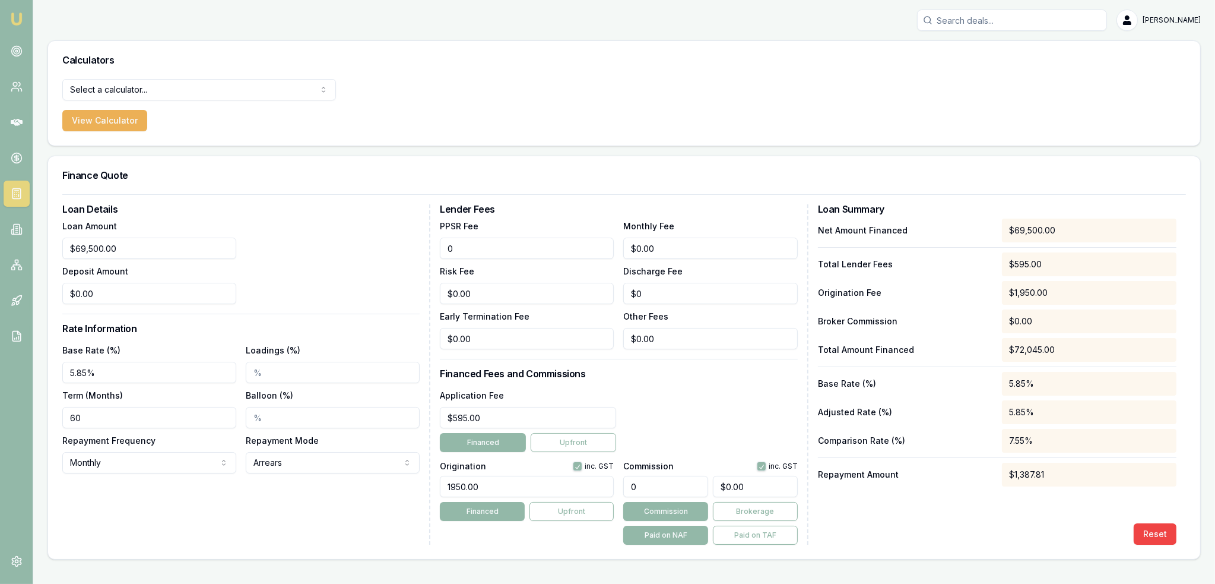
drag, startPoint x: 494, startPoint y: 246, endPoint x: 429, endPoint y: 243, distance: 65.4
click at [429, 245] on div "Loan Details Loan Amount $69,500.00 Deposit Amount $0.00 Rate Information Base …" at bounding box center [624, 374] width 1124 height 340
type input "$10.00"
click at [544, 245] on div "PPSR Fee $10.00 Monthly Fee 0 Risk Fee $0.00 Discharge Fee $0 Early Termination…" at bounding box center [618, 283] width 357 height 131
type input "$10.00"
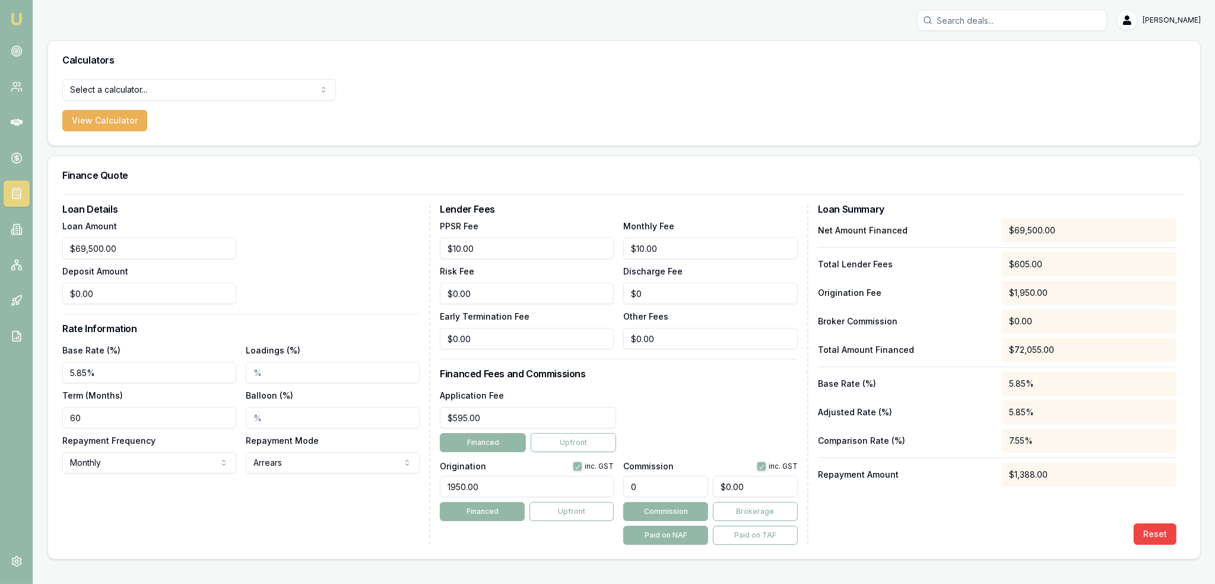
click at [1003, 536] on div "Reset" at bounding box center [997, 533] width 359 height 21
click at [255, 370] on input "Loadings (%)" at bounding box center [333, 372] width 174 height 21
type input "1.00%"
click at [337, 505] on div "Loan Details Loan Amount $69,500.00 Deposit Amount $0.00 Rate Information Base …" at bounding box center [246, 374] width 368 height 340
drag, startPoint x: 119, startPoint y: 413, endPoint x: 21, endPoint y: 406, distance: 97.6
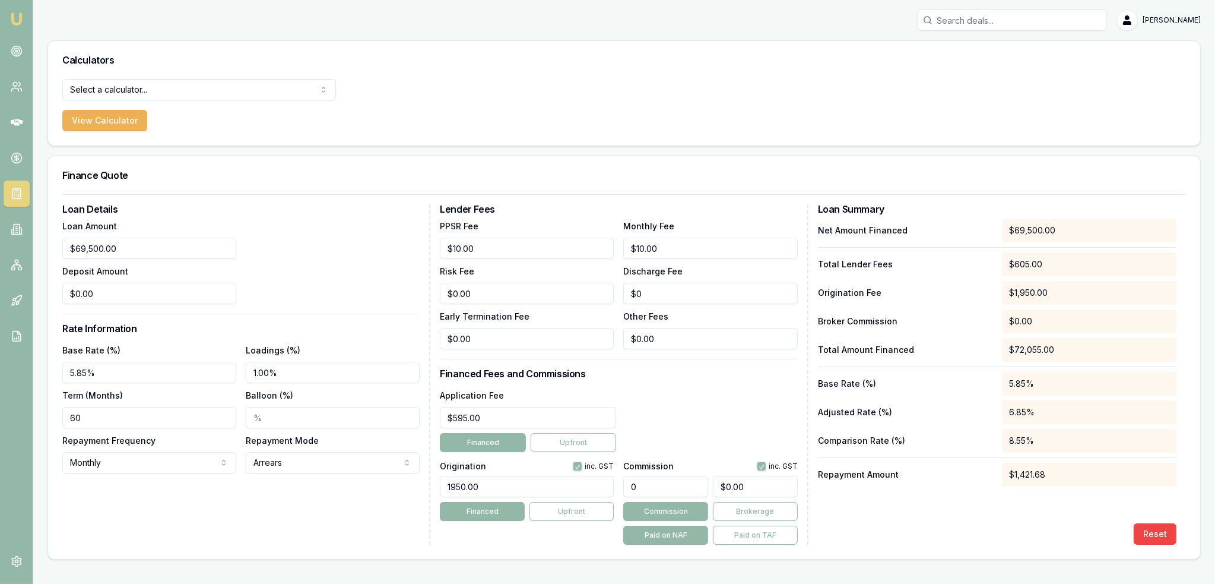
click at [21, 406] on div "Emu Broker Robyn Adams Toggle Menu Calculators Select a calculator... Finance Q…" at bounding box center [607, 292] width 1215 height 584
type input "84"
click at [266, 531] on div "Loan Details Loan Amount $69,500.00 Deposit Amount $0.00 Rate Information Base …" at bounding box center [246, 374] width 368 height 340
drag, startPoint x: 17, startPoint y: 20, endPoint x: 82, endPoint y: 9, distance: 66.1
click at [17, 20] on img at bounding box center [16, 19] width 14 height 14
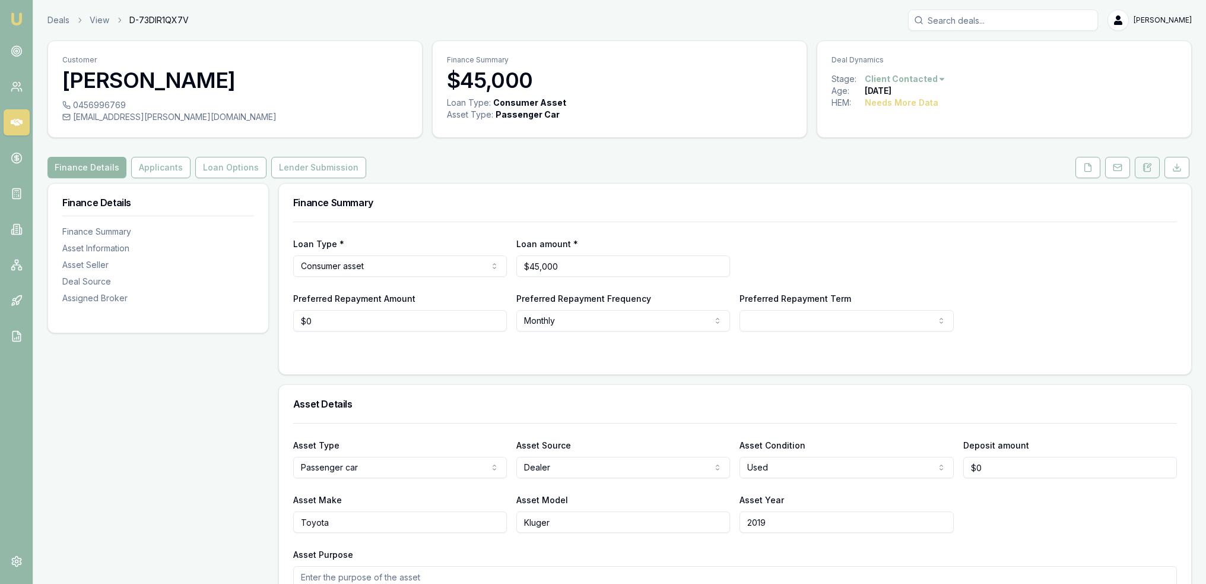
click at [1151, 170] on icon at bounding box center [1148, 167] width 7 height 8
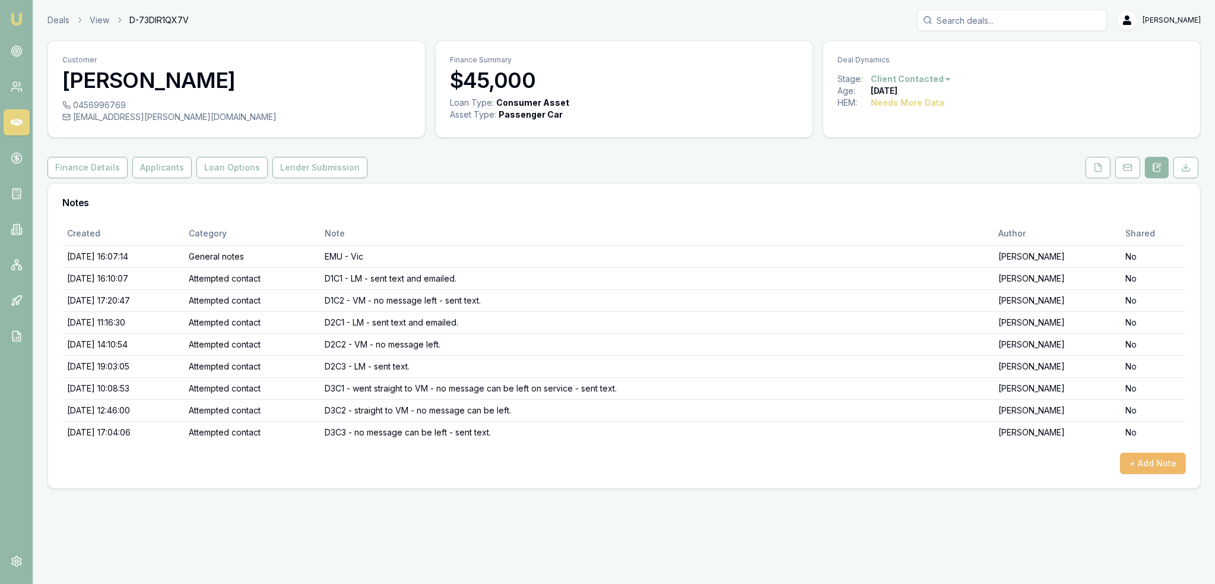
click at [1161, 456] on button "+ Add Note" at bounding box center [1153, 462] width 66 height 21
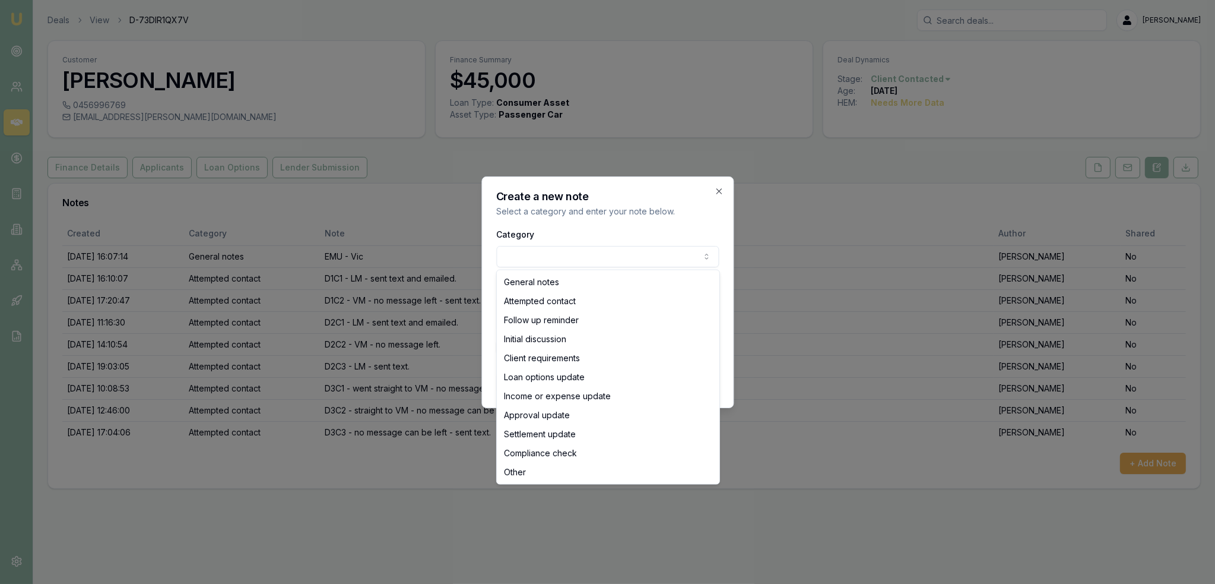
click at [619, 251] on body "Emu Broker Deals View D-73DIR1QX7V Robyn Adams Toggle Menu Customer Samantha Pi…" at bounding box center [607, 292] width 1215 height 584
select select "ATTEMPTED_CONTACT"
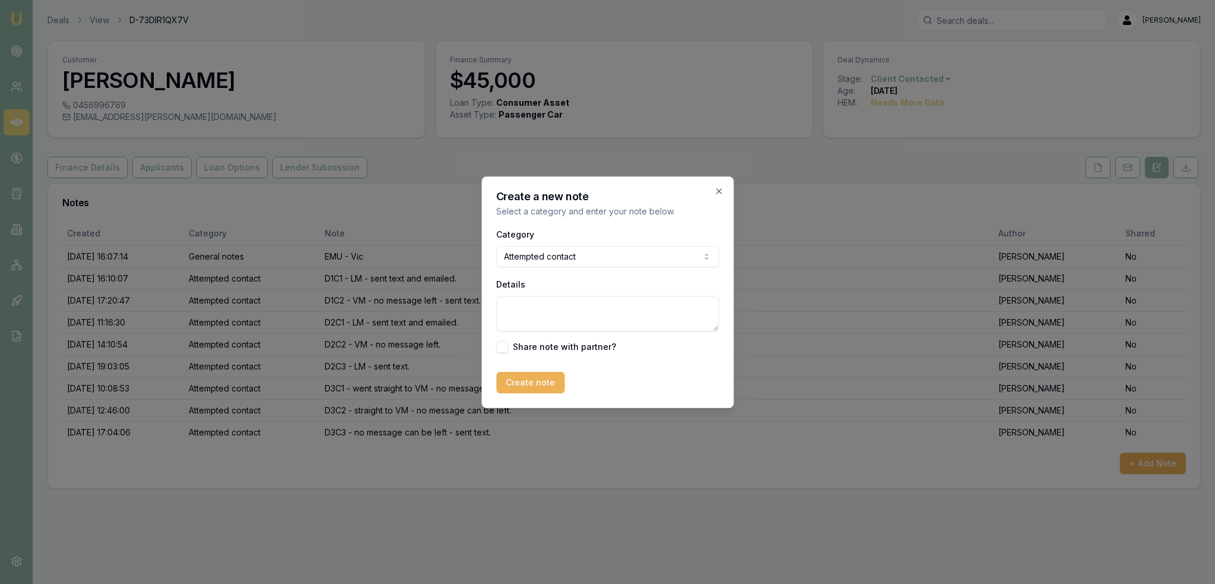
click at [558, 315] on textarea "Details" at bounding box center [607, 314] width 223 height 36
click at [534, 309] on textarea "D4C1 - No message can be left" at bounding box center [607, 314] width 223 height 36
click at [708, 308] on textarea "D4C1 - Straight to VM - No message can be left" at bounding box center [607, 314] width 223 height 36
type textarea "D4C1 - Straight to VM - No message can be left - sent text."
click at [522, 384] on button "Create note" at bounding box center [530, 382] width 68 height 21
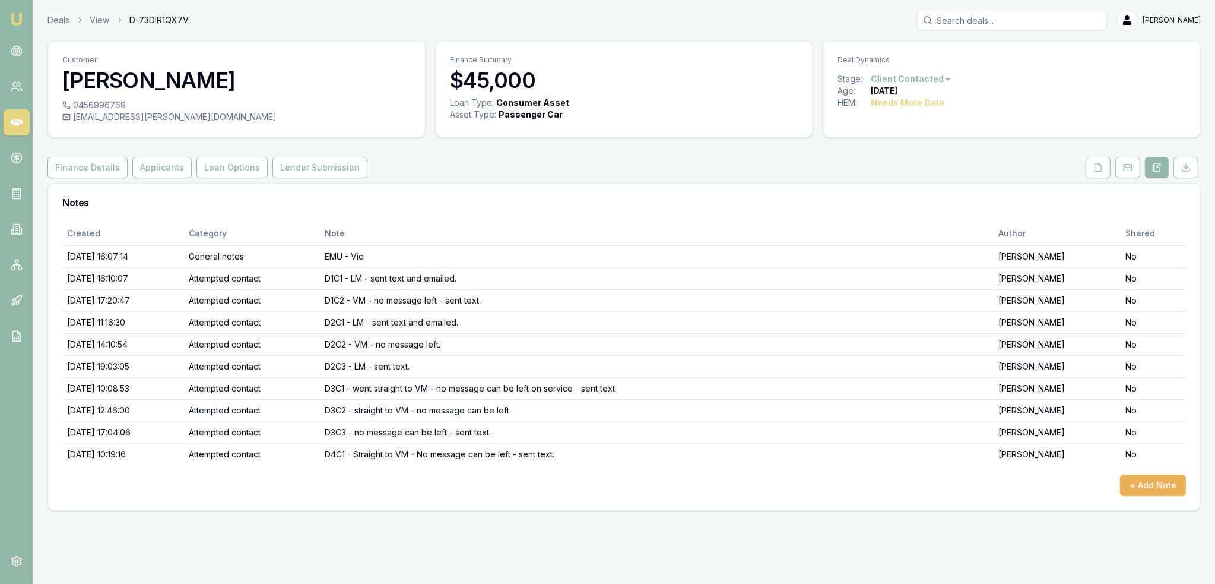
click at [17, 18] on img at bounding box center [16, 19] width 14 height 14
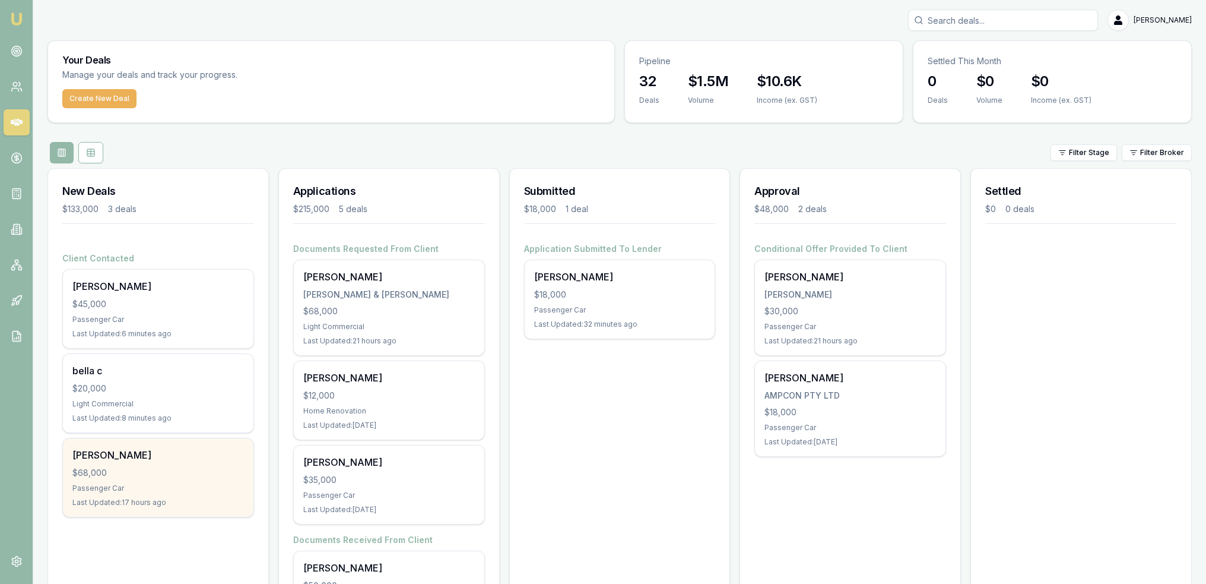
click at [159, 498] on div "Last Updated: 17 hours ago" at bounding box center [158, 502] width 172 height 9
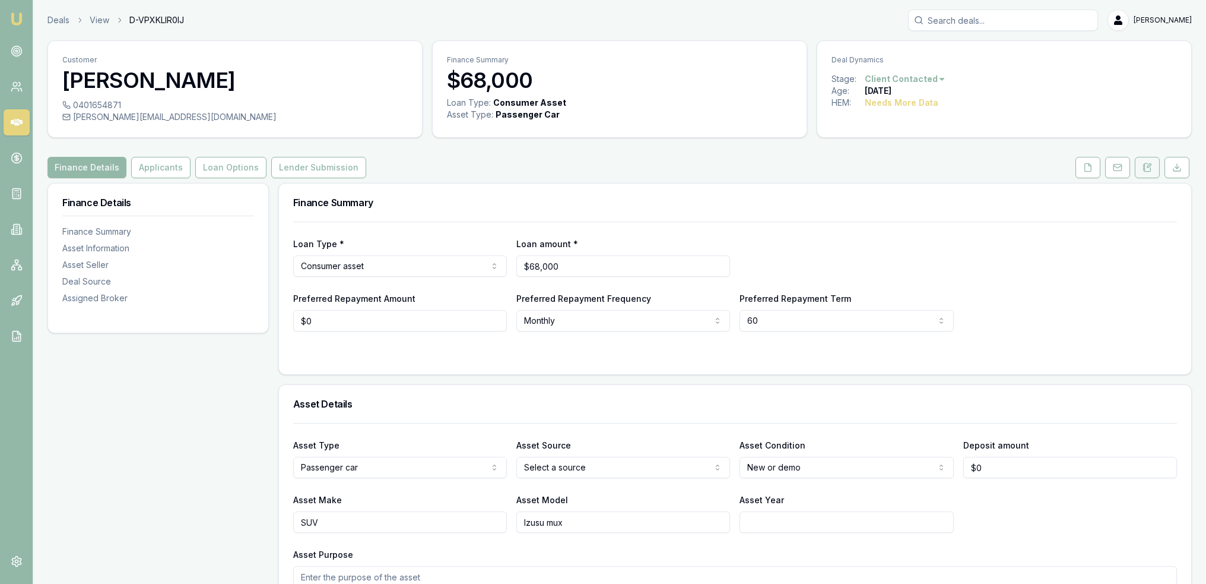
click at [1144, 170] on icon at bounding box center [1145, 170] width 2 height 0
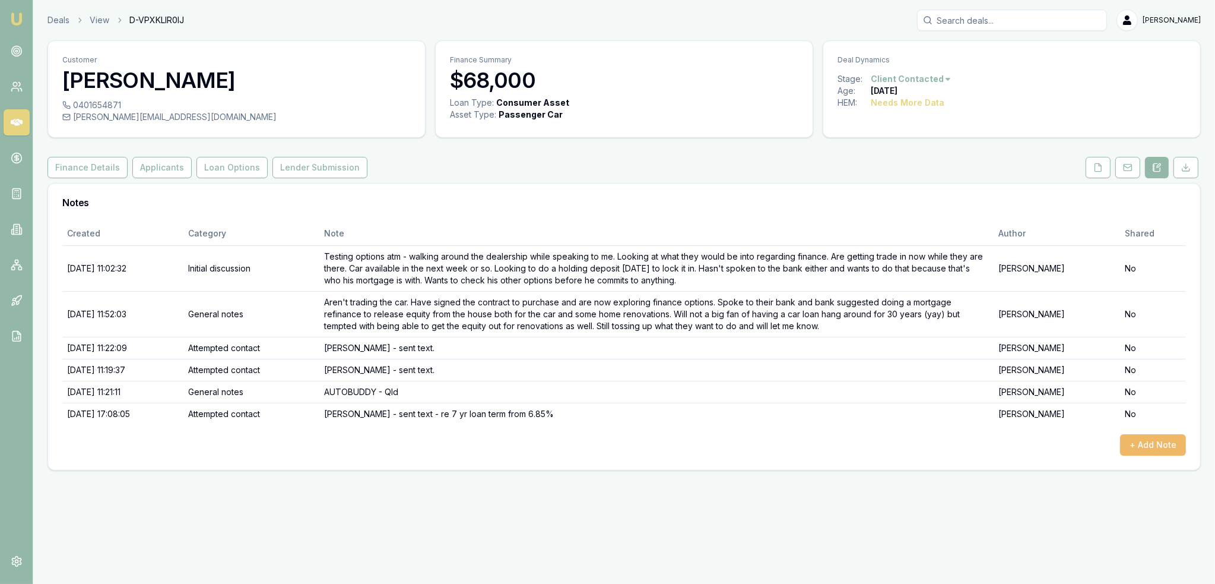
click at [1151, 443] on button "+ Add Note" at bounding box center [1153, 444] width 66 height 21
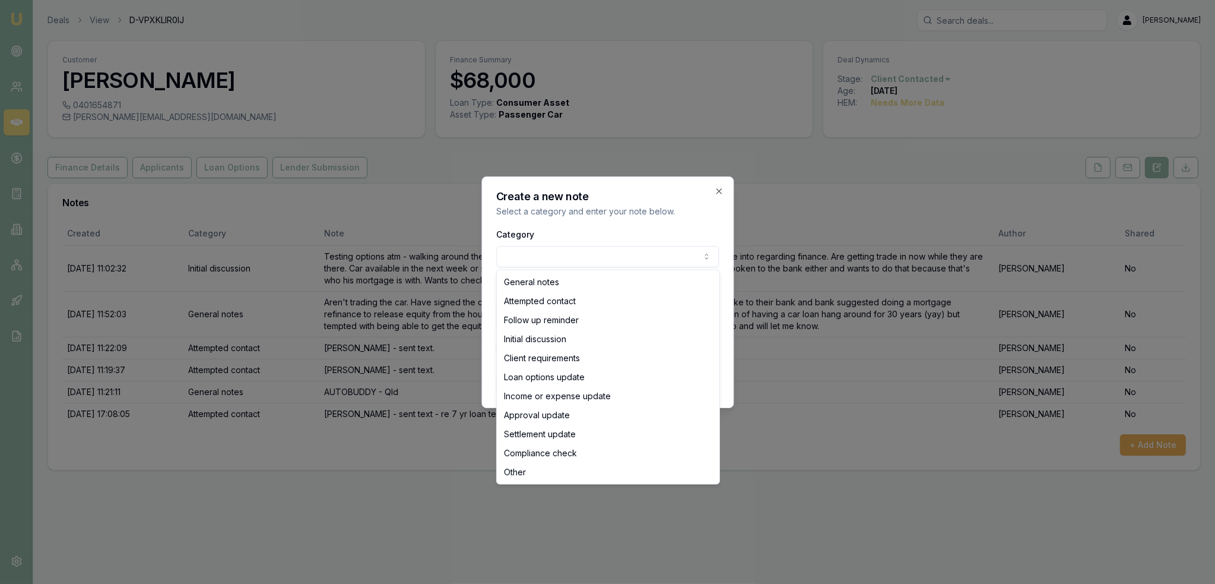
click at [512, 254] on body "Emu Broker Deals View D-VPXKLIR0IJ [PERSON_NAME] Toggle Menu Customer [PERSON_N…" at bounding box center [607, 292] width 1215 height 584
select select "ATTEMPTED_CONTACT"
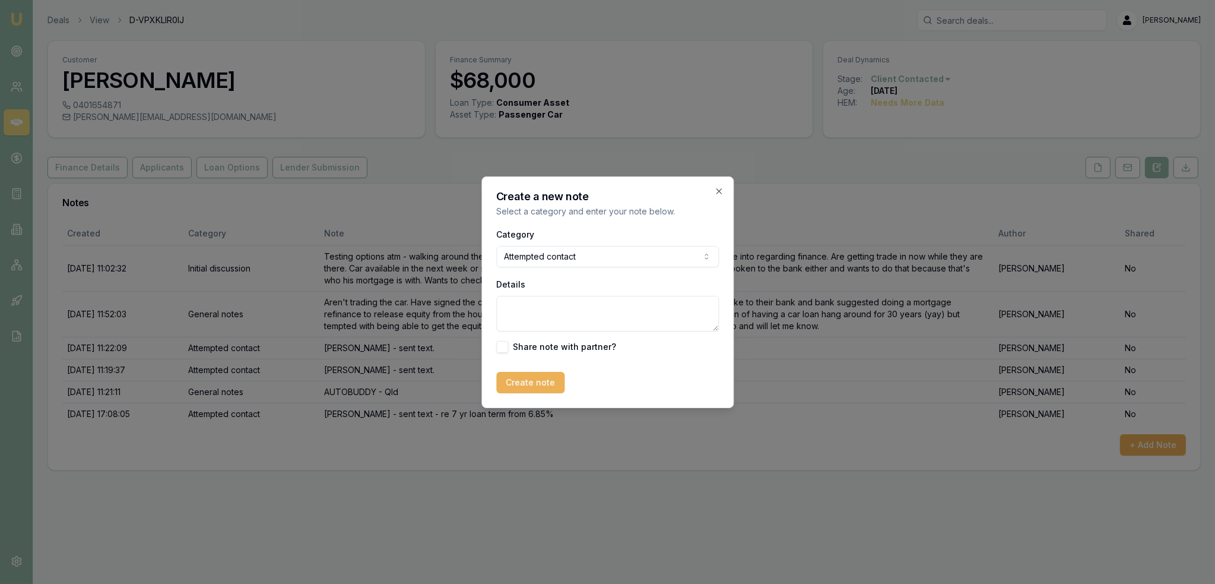
click at [531, 306] on textarea "Details" at bounding box center [607, 314] width 223 height 36
click at [622, 318] on textarea "[PERSON_NAME] - texted weekly repayments as requested by text message -" at bounding box center [607, 314] width 223 height 36
paste textarea "Hi [PERSON_NAME], for a 5 year loan term the payment would be $320.31/w OR a 7 …"
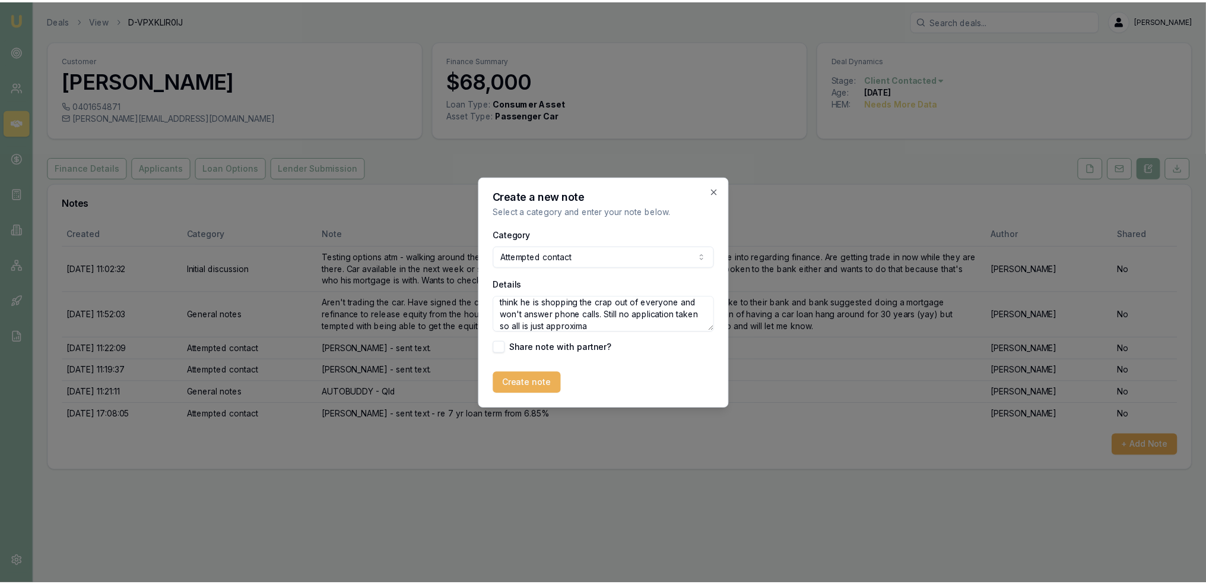
scroll to position [123, 0]
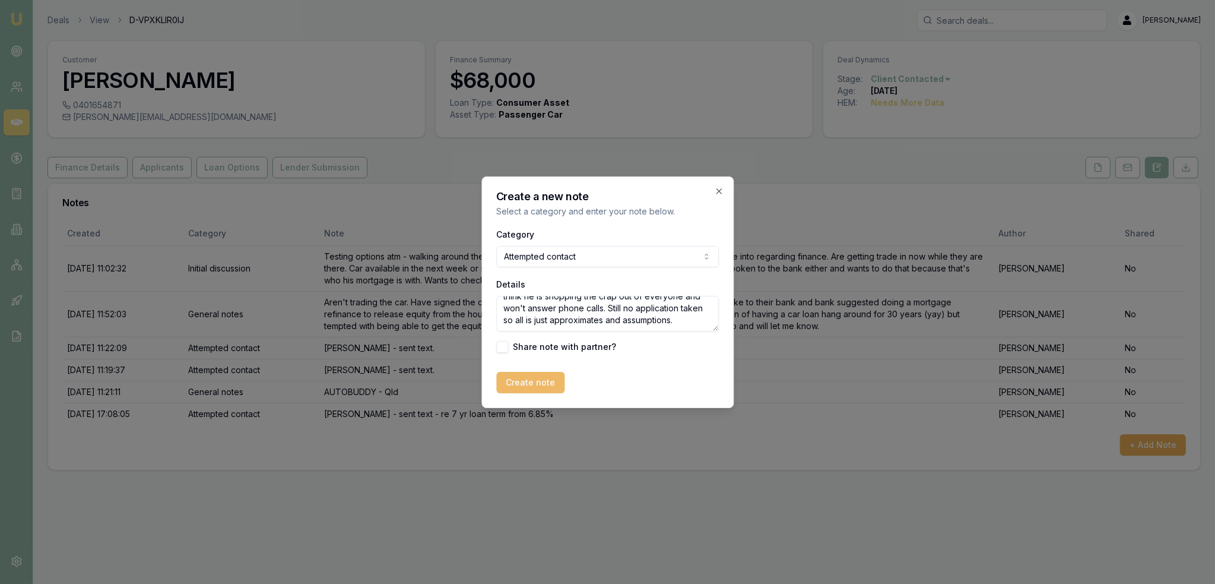
type textarea "[PERSON_NAME] - texted weekly repayments as requested by text message - Hi [PER…"
click at [546, 379] on button "Create note" at bounding box center [530, 382] width 68 height 21
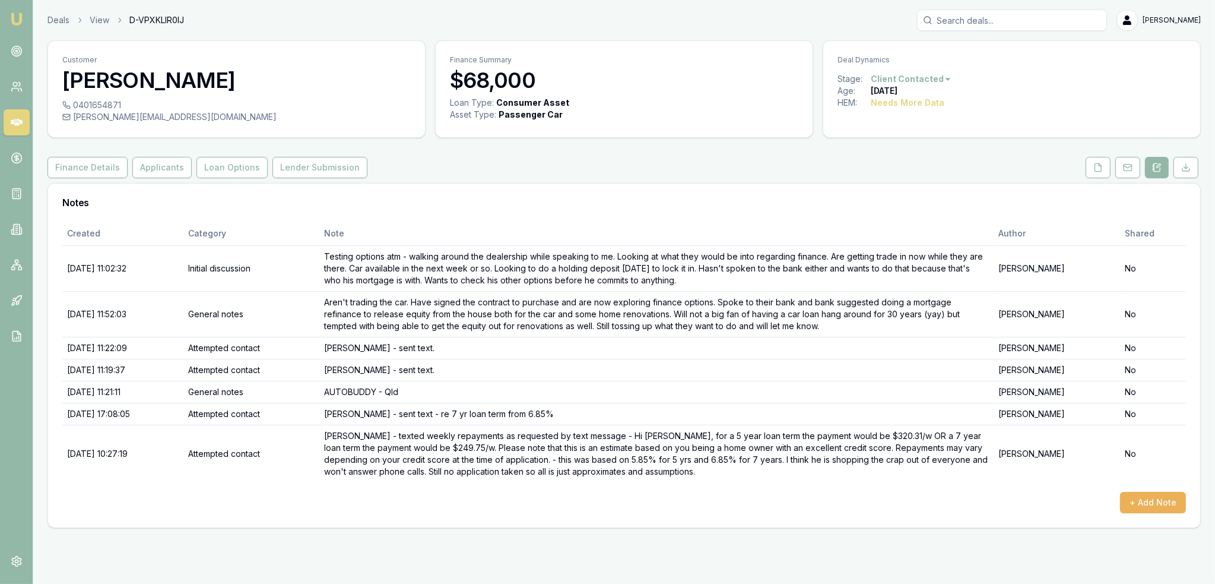
drag, startPoint x: 21, startPoint y: 17, endPoint x: 46, endPoint y: 0, distance: 29.5
click at [21, 17] on img at bounding box center [16, 19] width 14 height 14
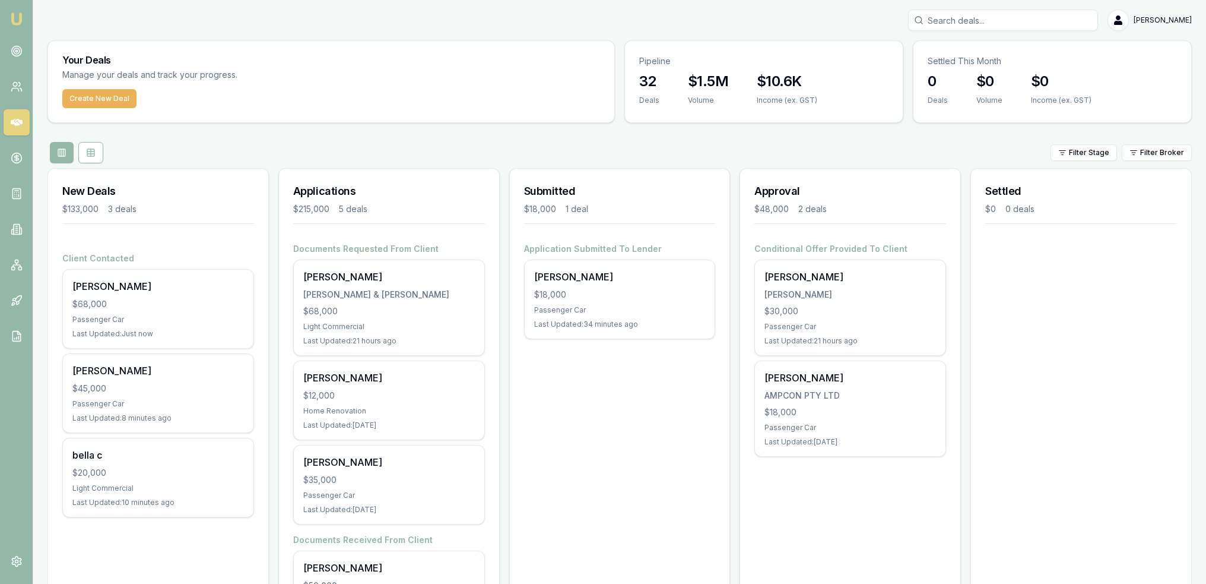
click at [954, 25] on input "Search deals" at bounding box center [1003, 19] width 190 height 21
type input "[PERSON_NAME]"
click at [983, 71] on p "[EMAIL_ADDRESS][PERSON_NAME][DOMAIN_NAME]" at bounding box center [1003, 81] width 179 height 24
